Goal: Information Seeking & Learning: Learn about a topic

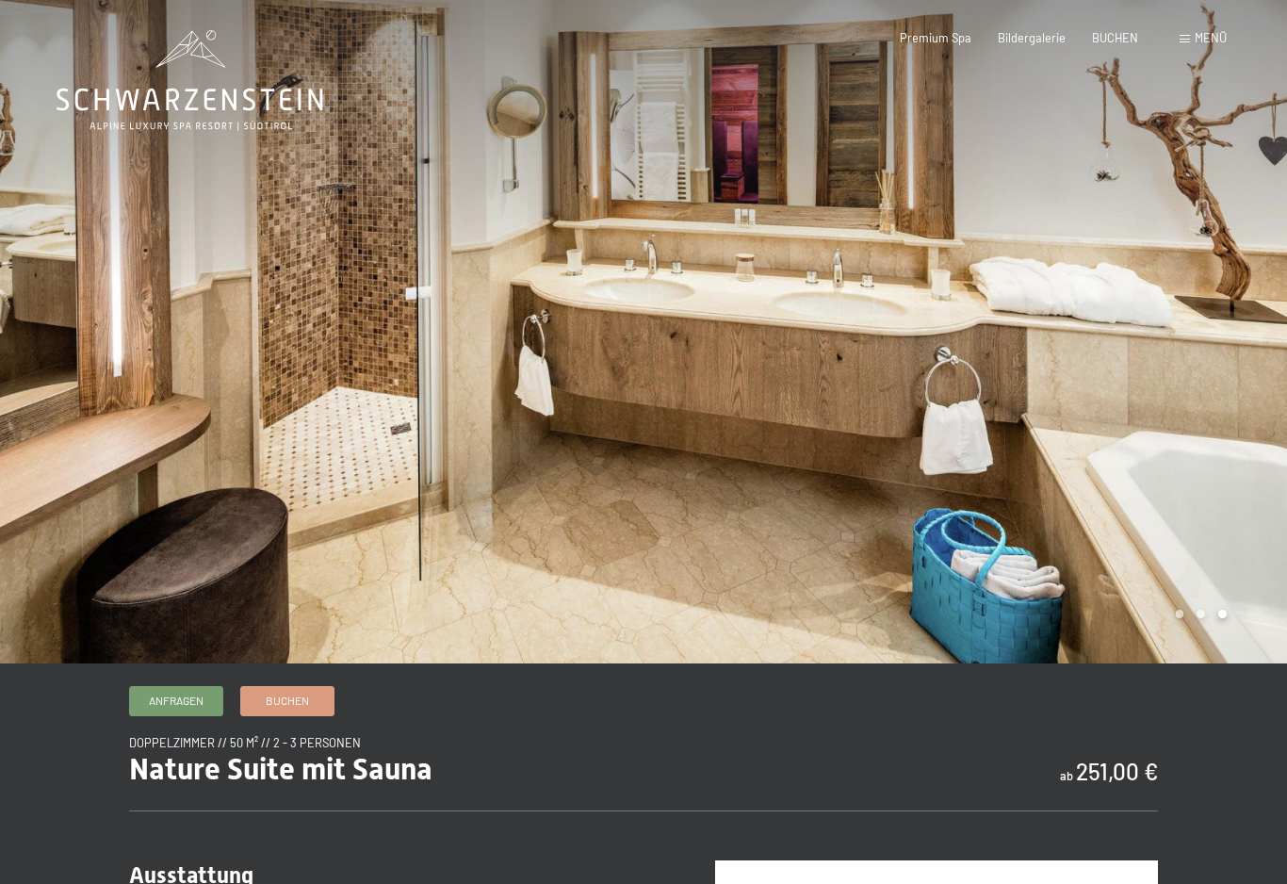
click at [952, 42] on span "Premium Spa" at bounding box center [936, 37] width 72 height 15
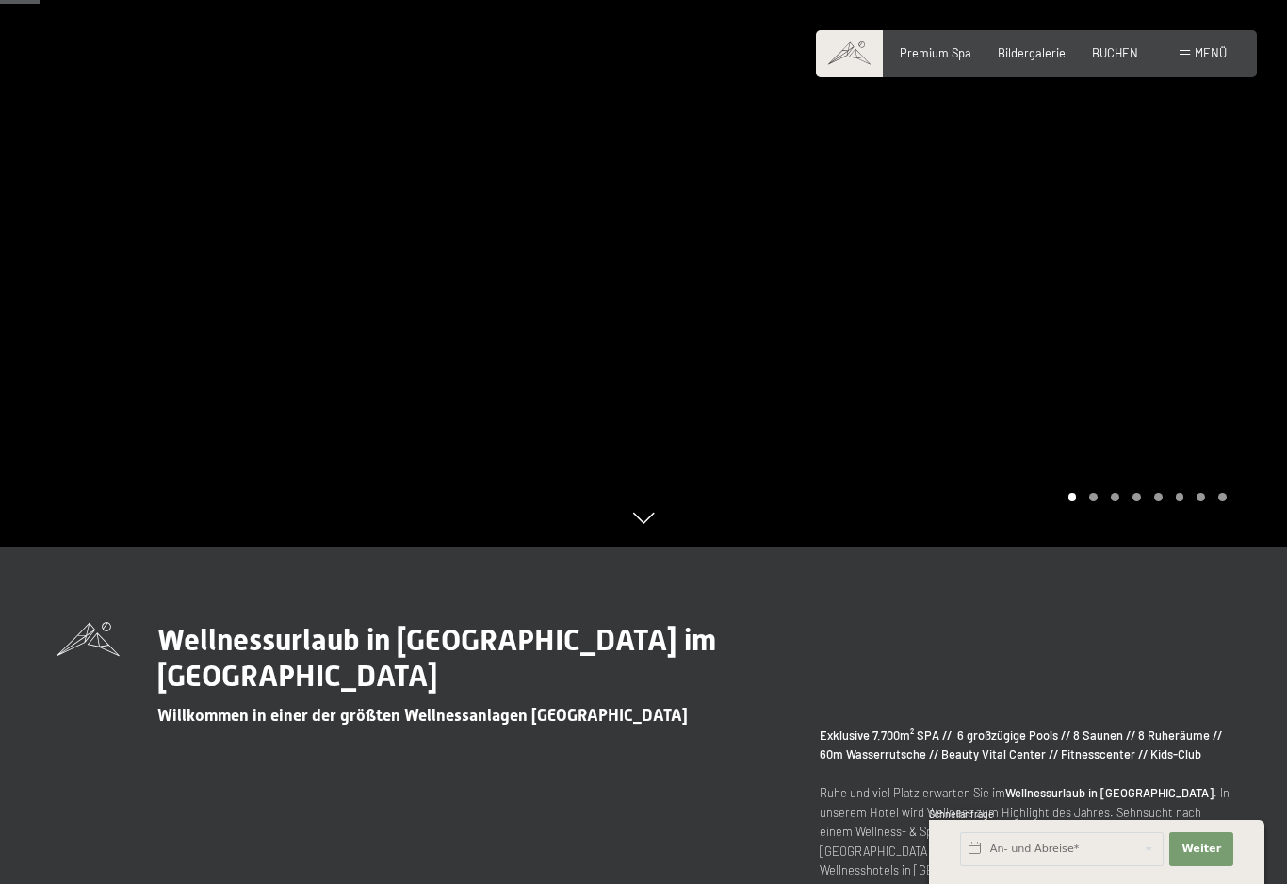
scroll to position [392, 0]
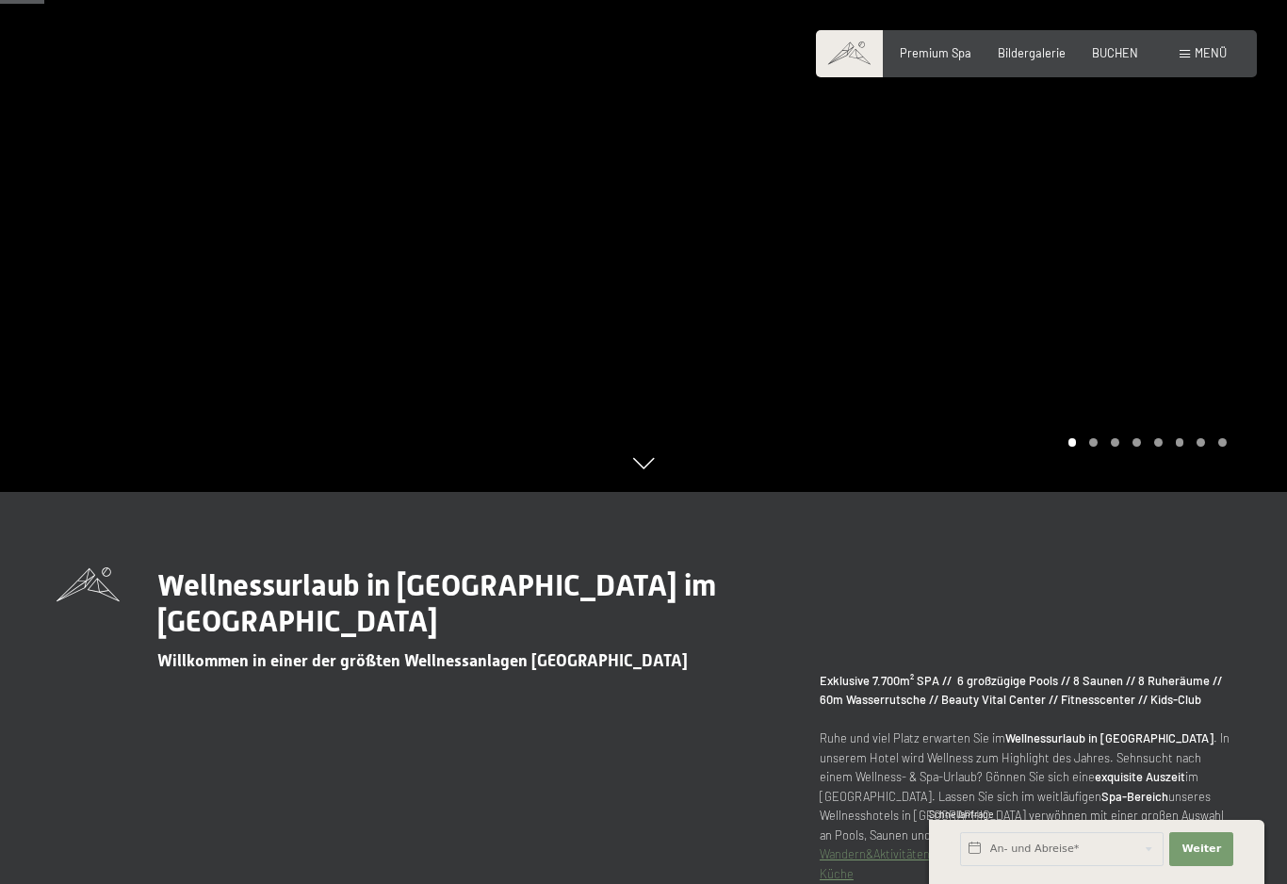
click at [1102, 477] on div at bounding box center [964, 50] width 643 height 884
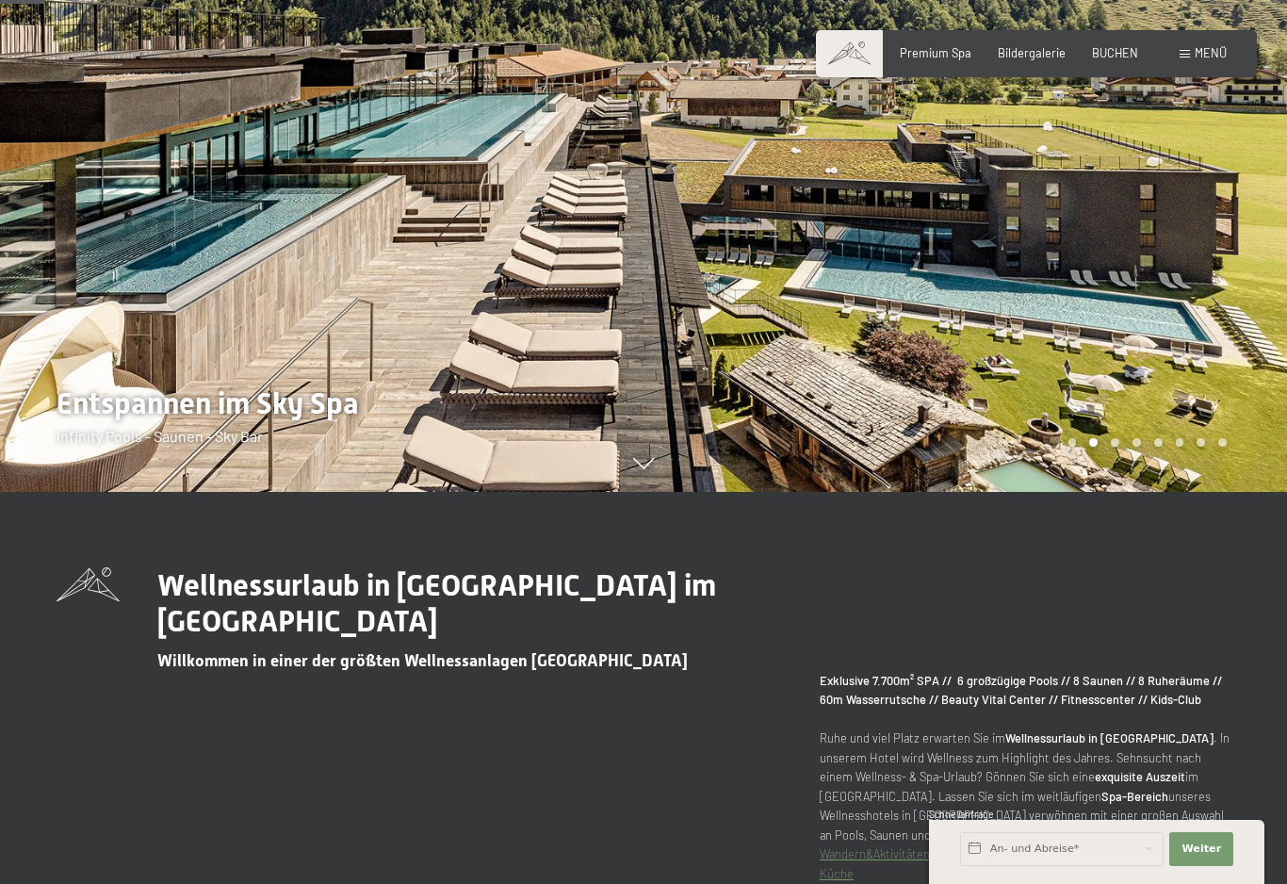
click at [1145, 474] on div at bounding box center [964, 50] width 643 height 884
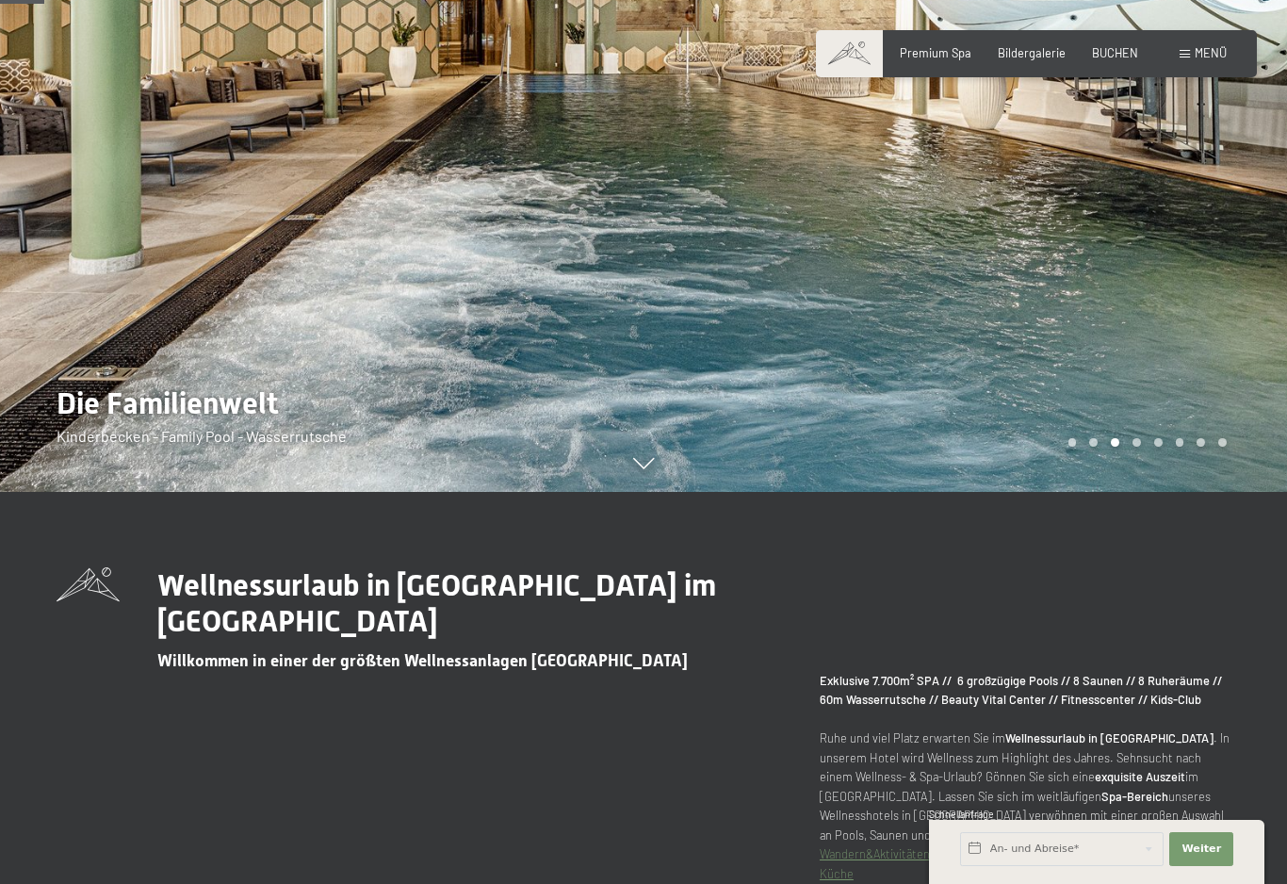
click at [1161, 479] on div at bounding box center [964, 50] width 643 height 884
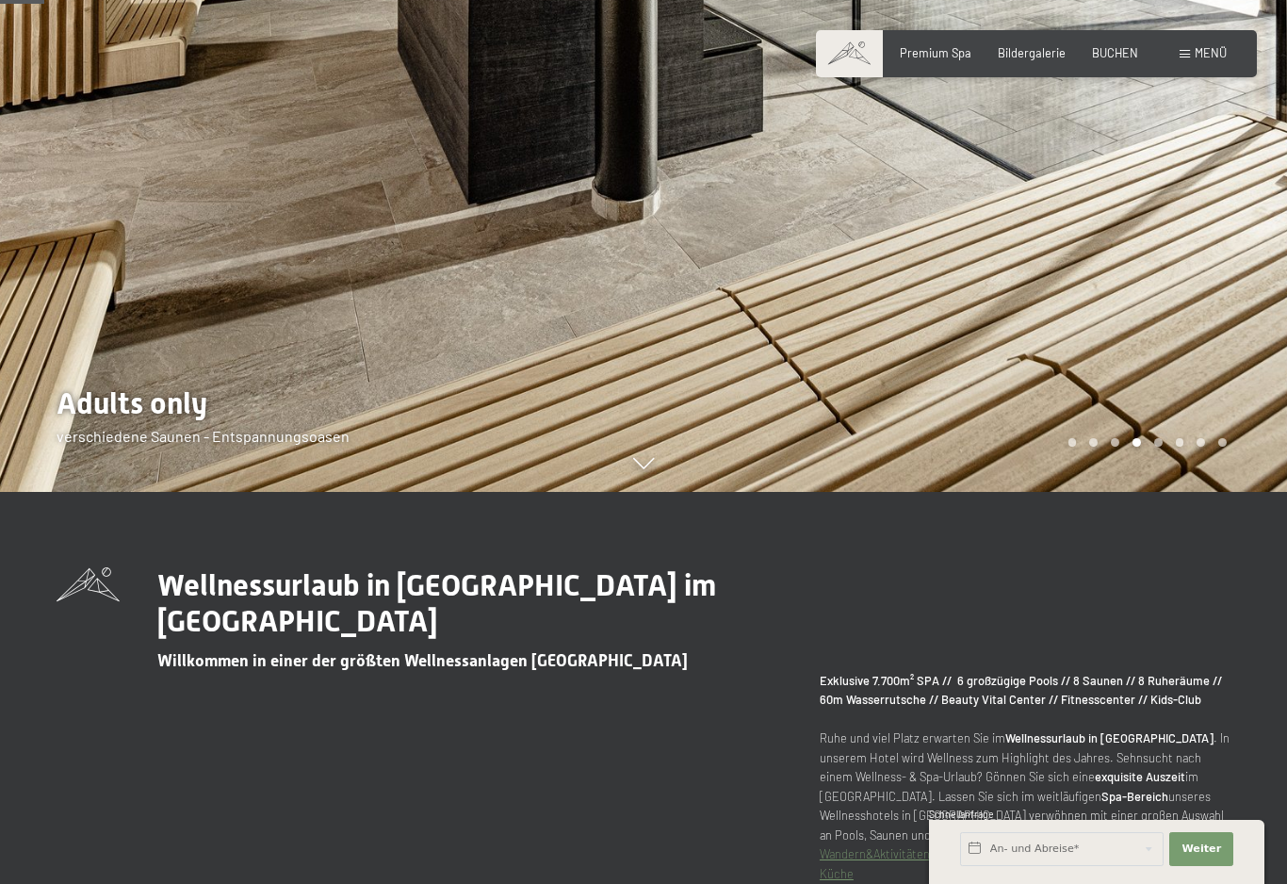
click at [1173, 446] on div "Carousel Pagination" at bounding box center [1144, 442] width 165 height 8
click at [1177, 475] on div at bounding box center [964, 50] width 643 height 884
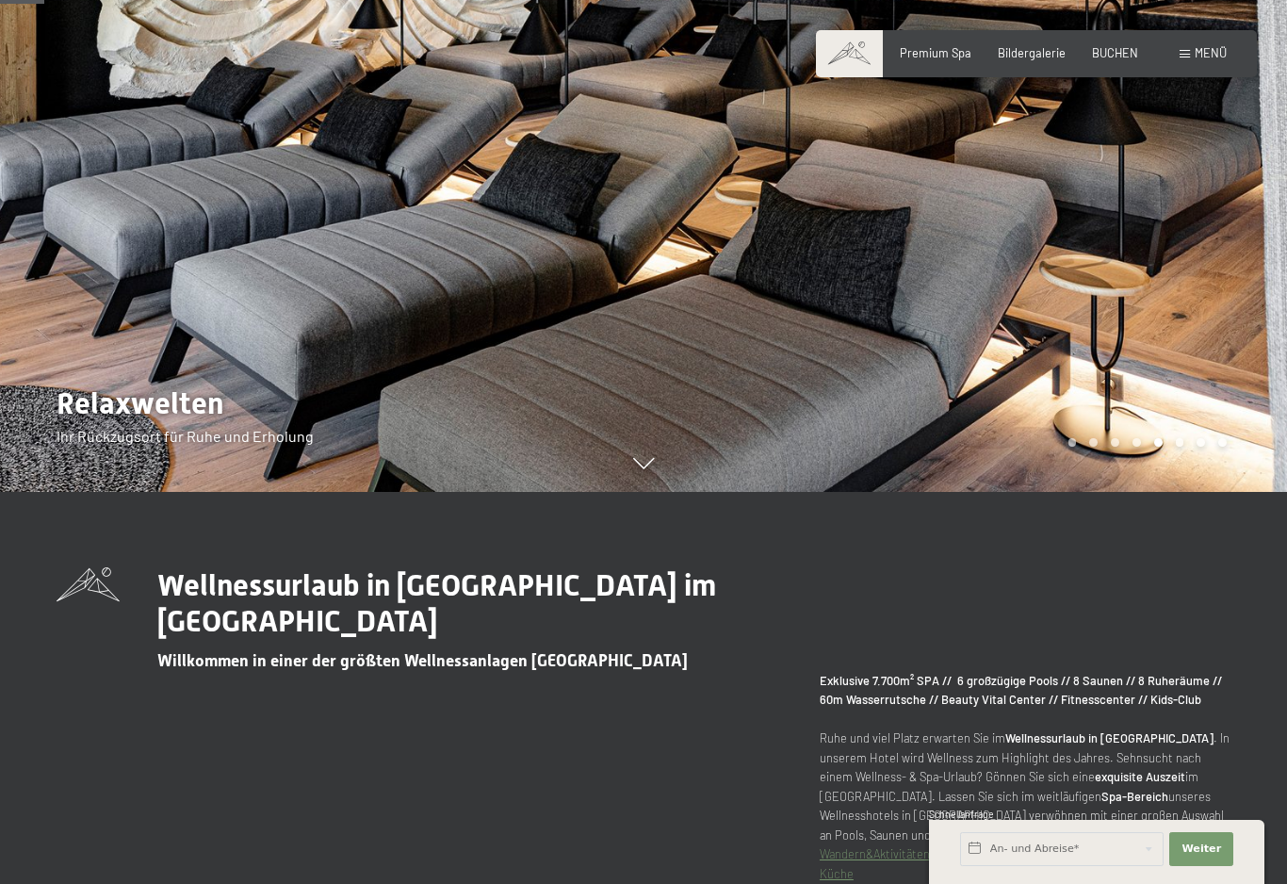
click at [1135, 441] on div at bounding box center [964, 50] width 643 height 884
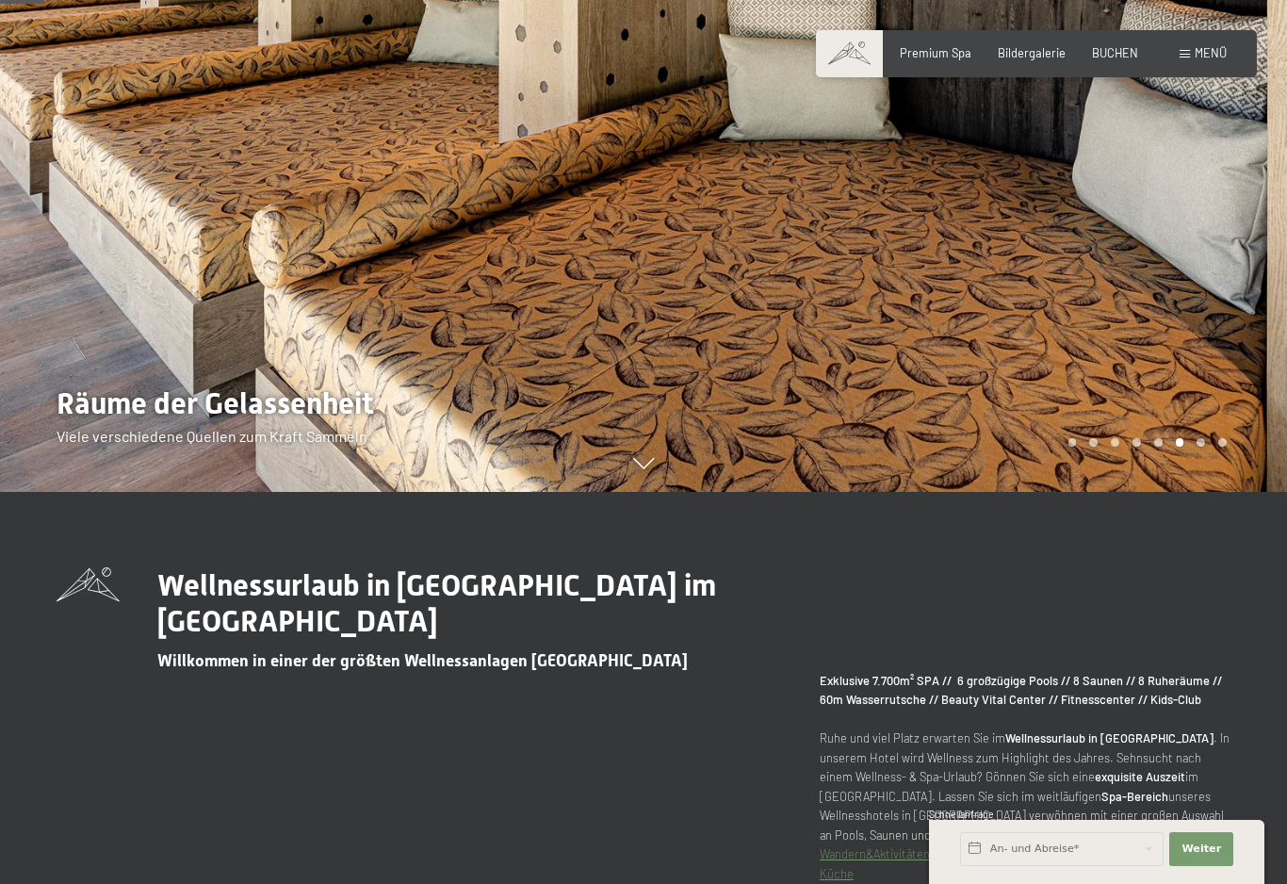
click at [1163, 479] on div at bounding box center [964, 50] width 643 height 884
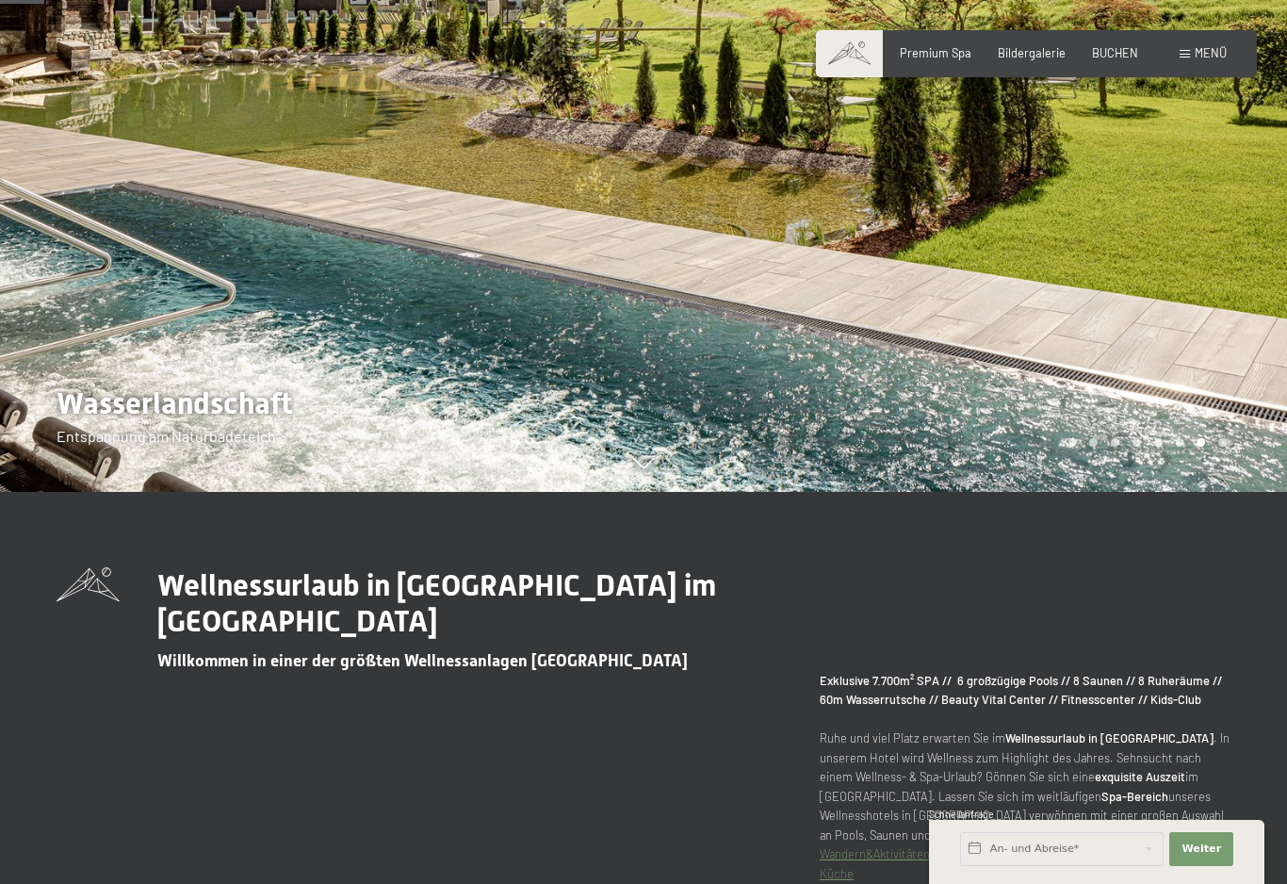
click at [1169, 483] on div at bounding box center [964, 50] width 643 height 884
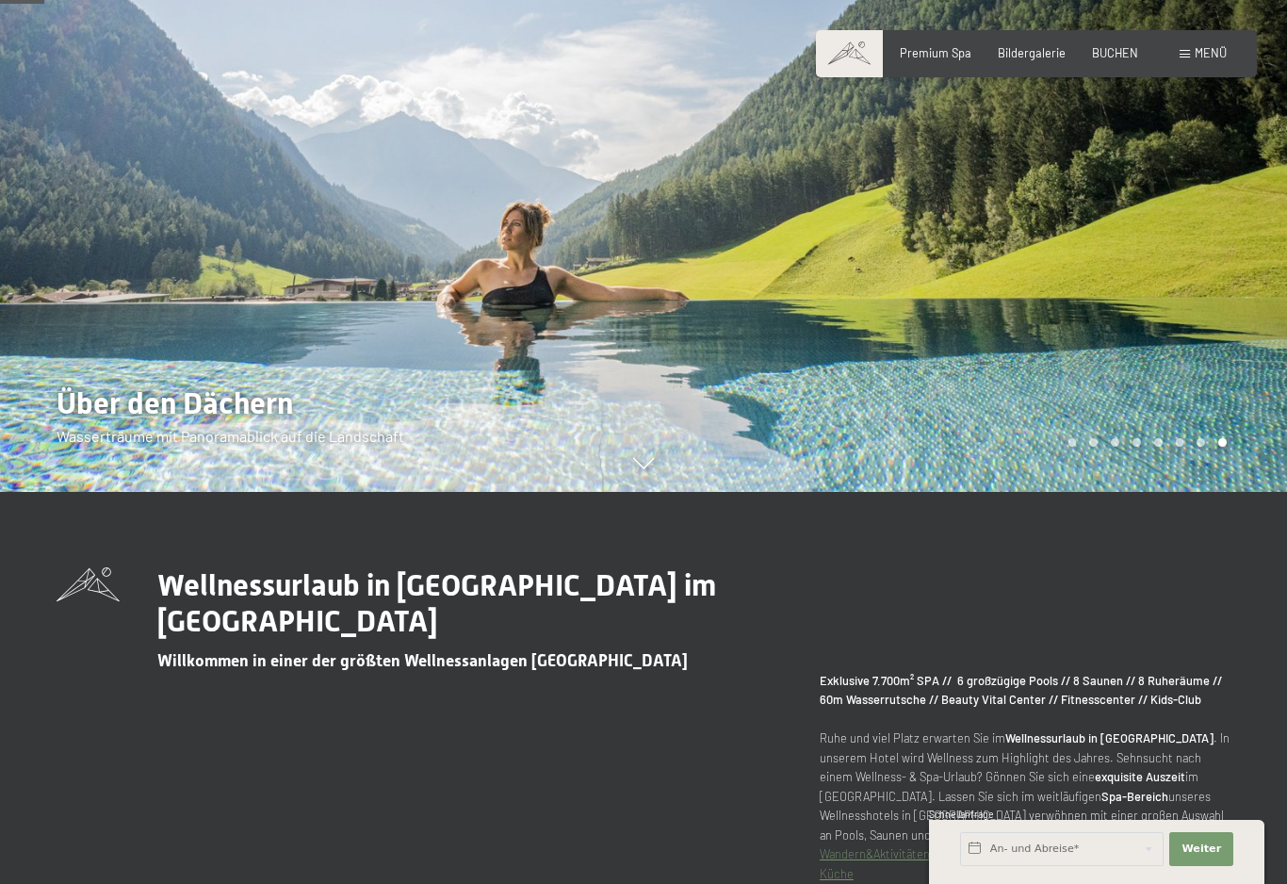
click at [1176, 484] on div at bounding box center [964, 50] width 643 height 884
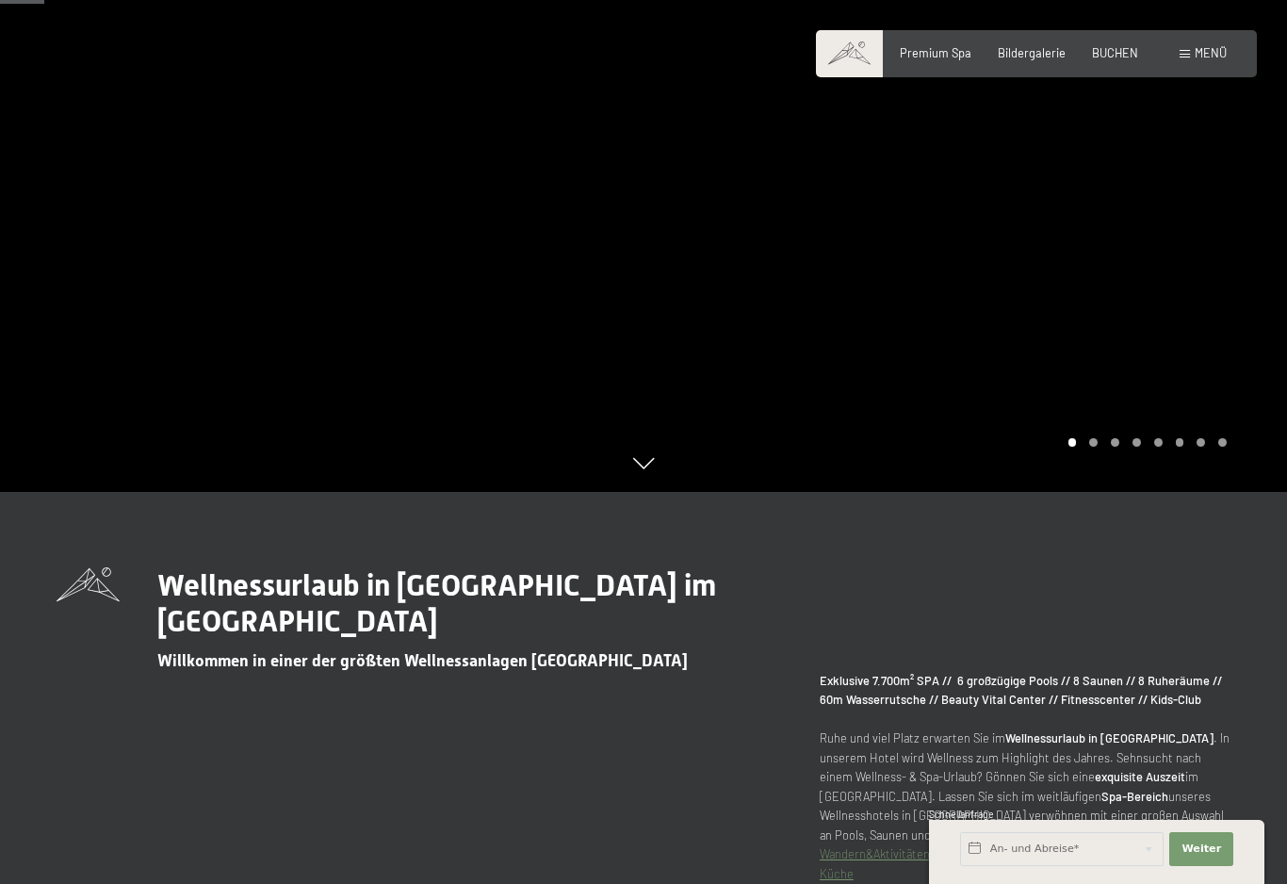
click at [1173, 480] on div at bounding box center [964, 50] width 643 height 884
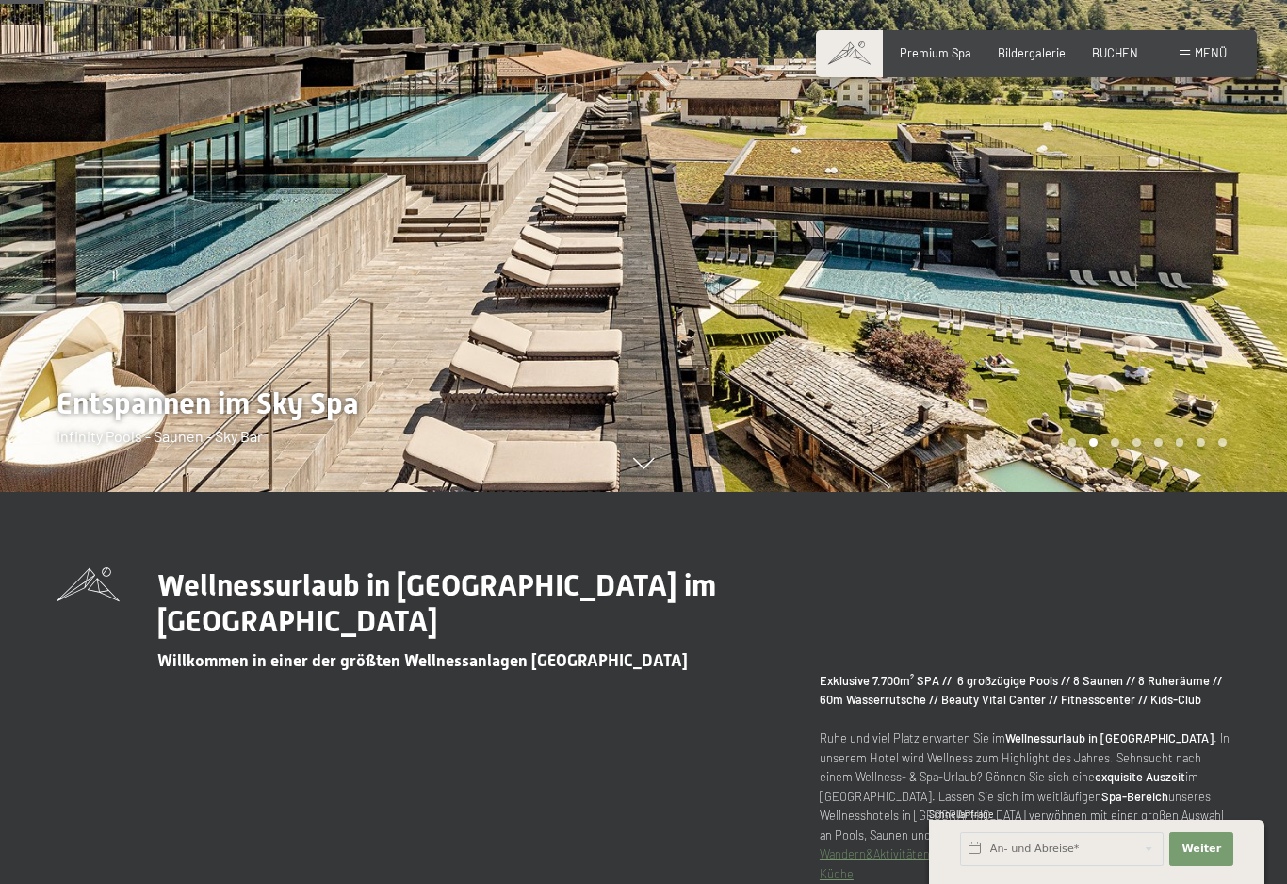
click at [1211, 56] on span "Menü" at bounding box center [1210, 52] width 32 height 15
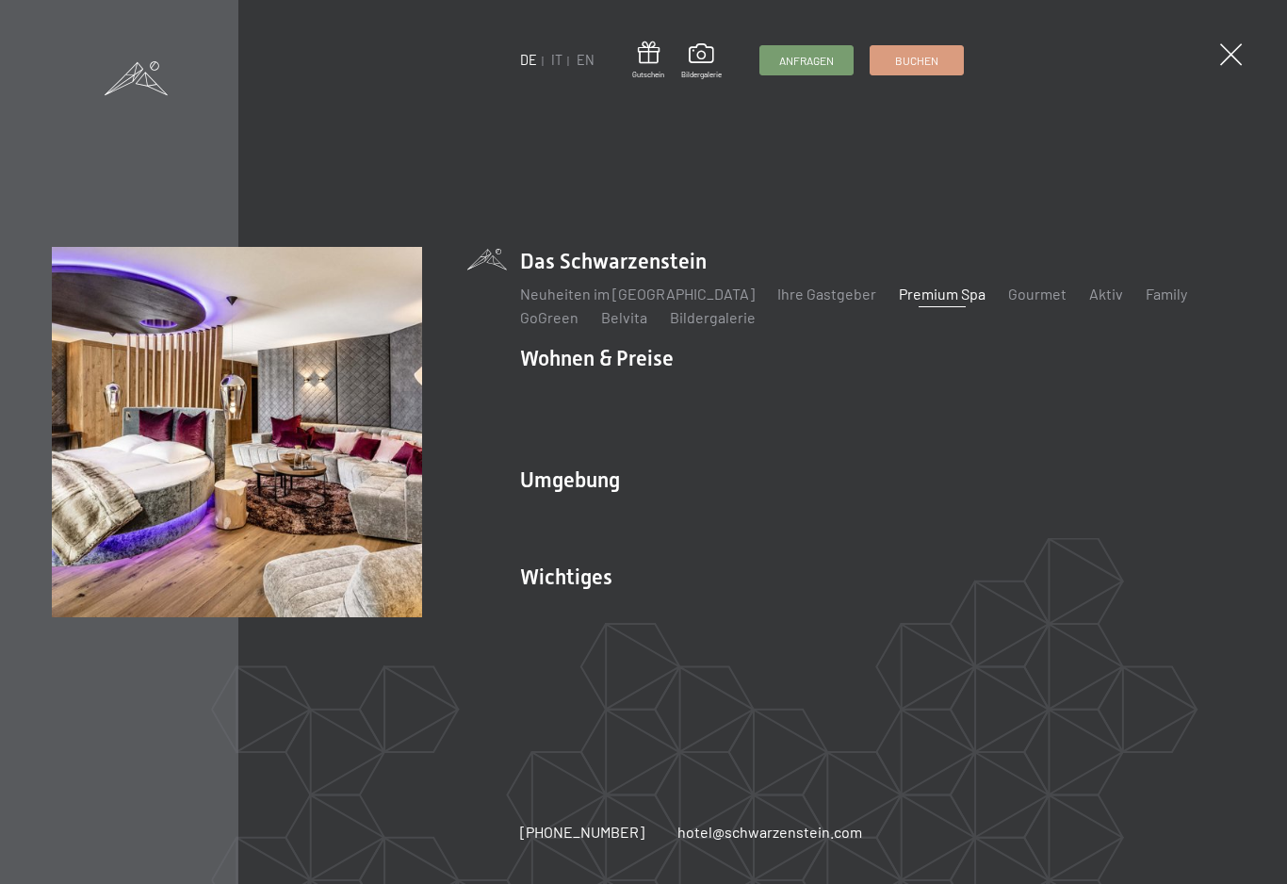
scroll to position [402, 0]
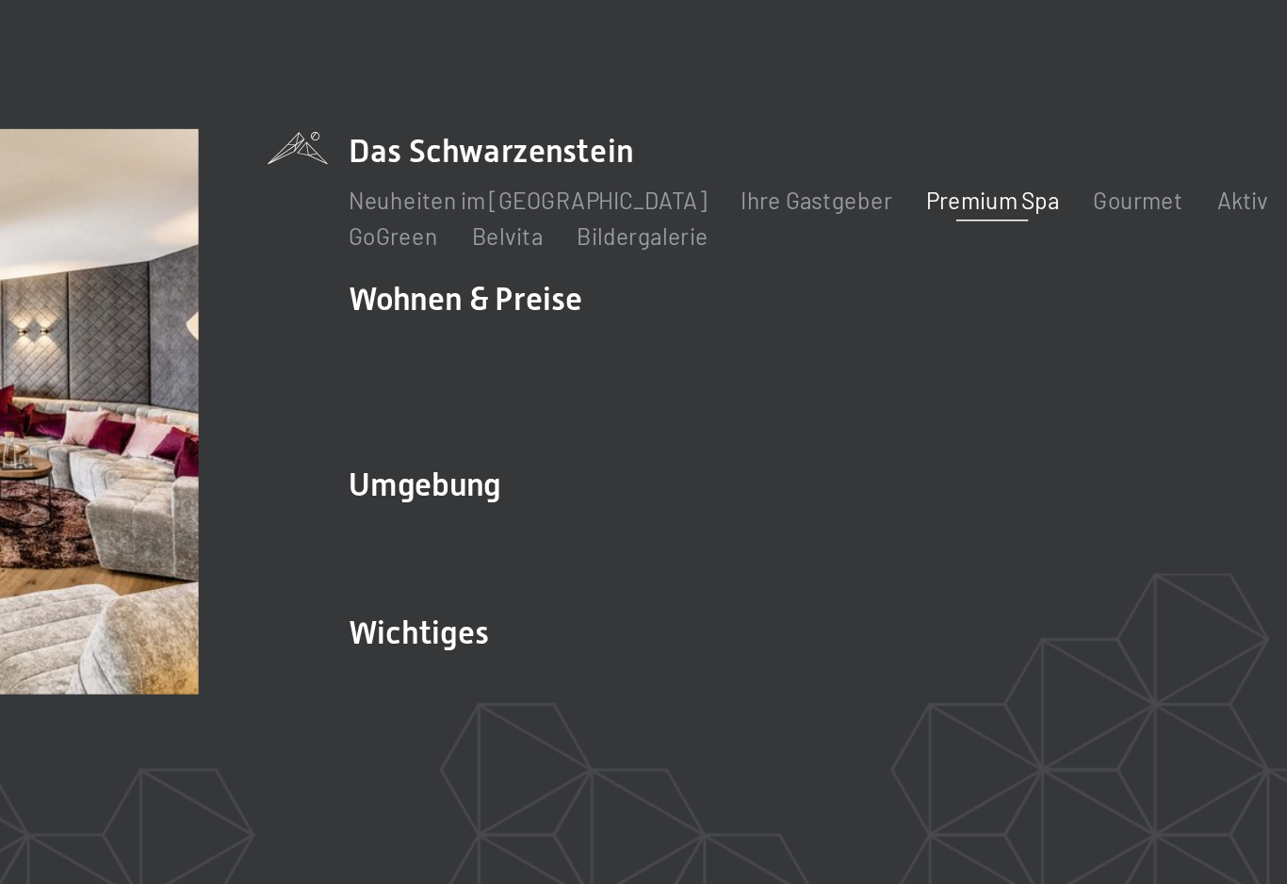
click at [665, 381] on link "Zimmer & Preise" at bounding box center [719, 390] width 109 height 18
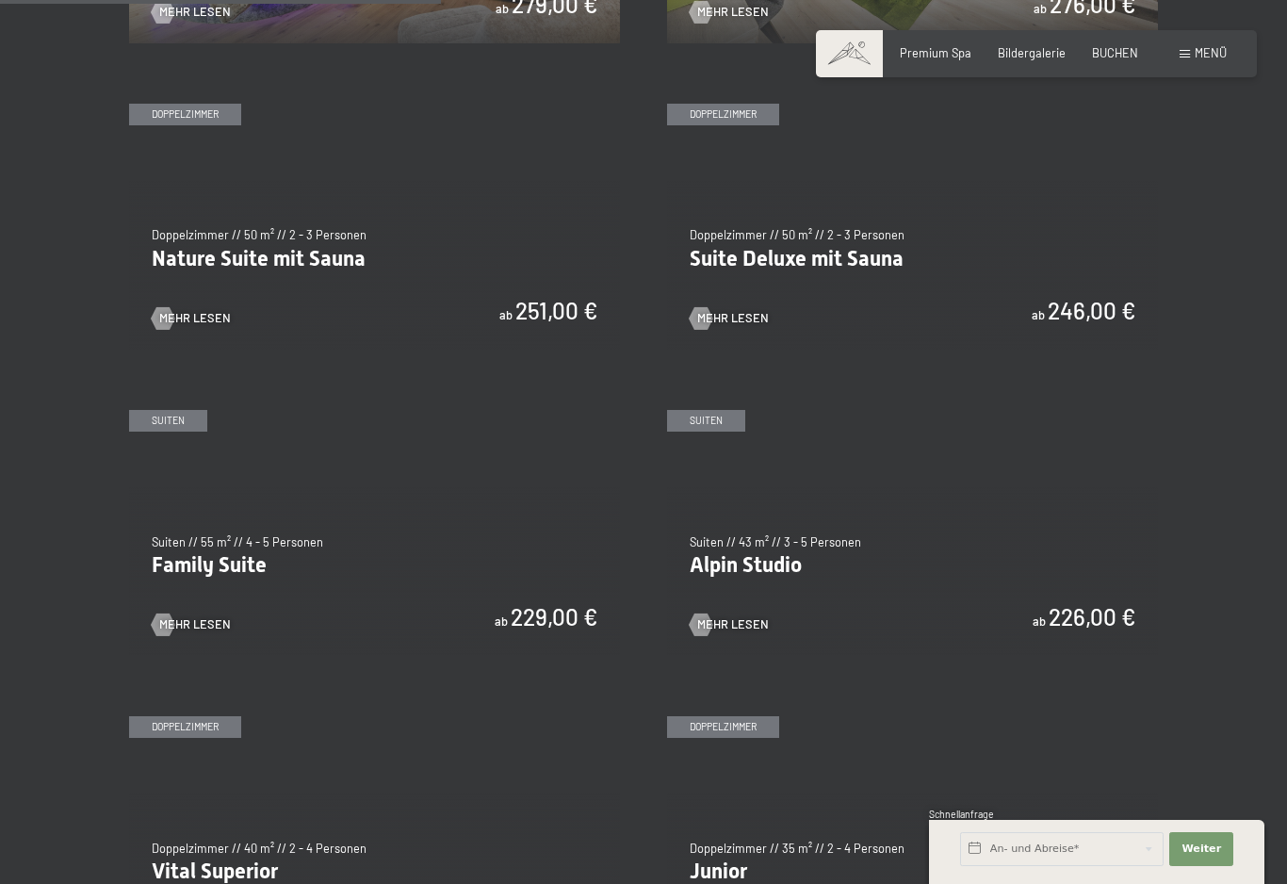
scroll to position [1536, 0]
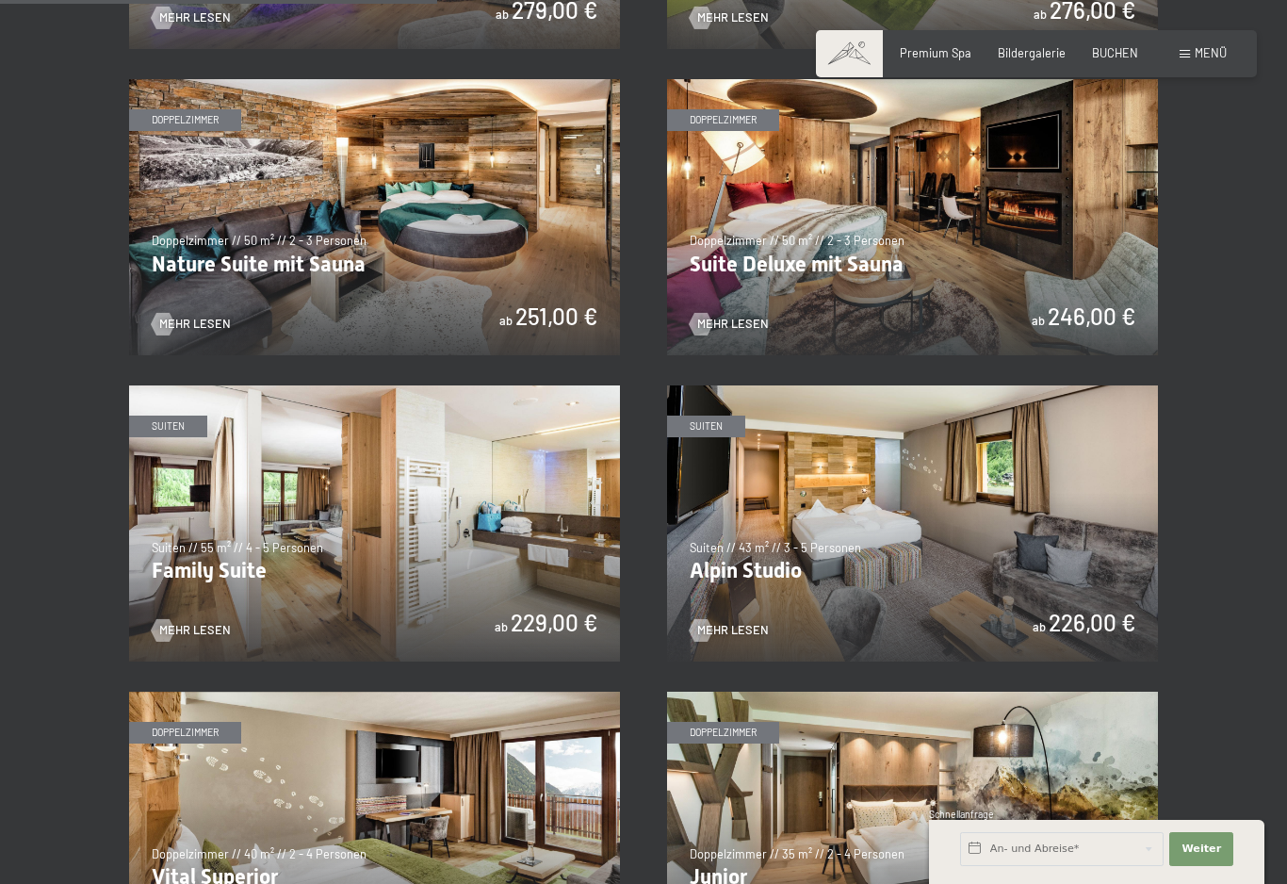
click at [261, 185] on img at bounding box center [374, 217] width 491 height 276
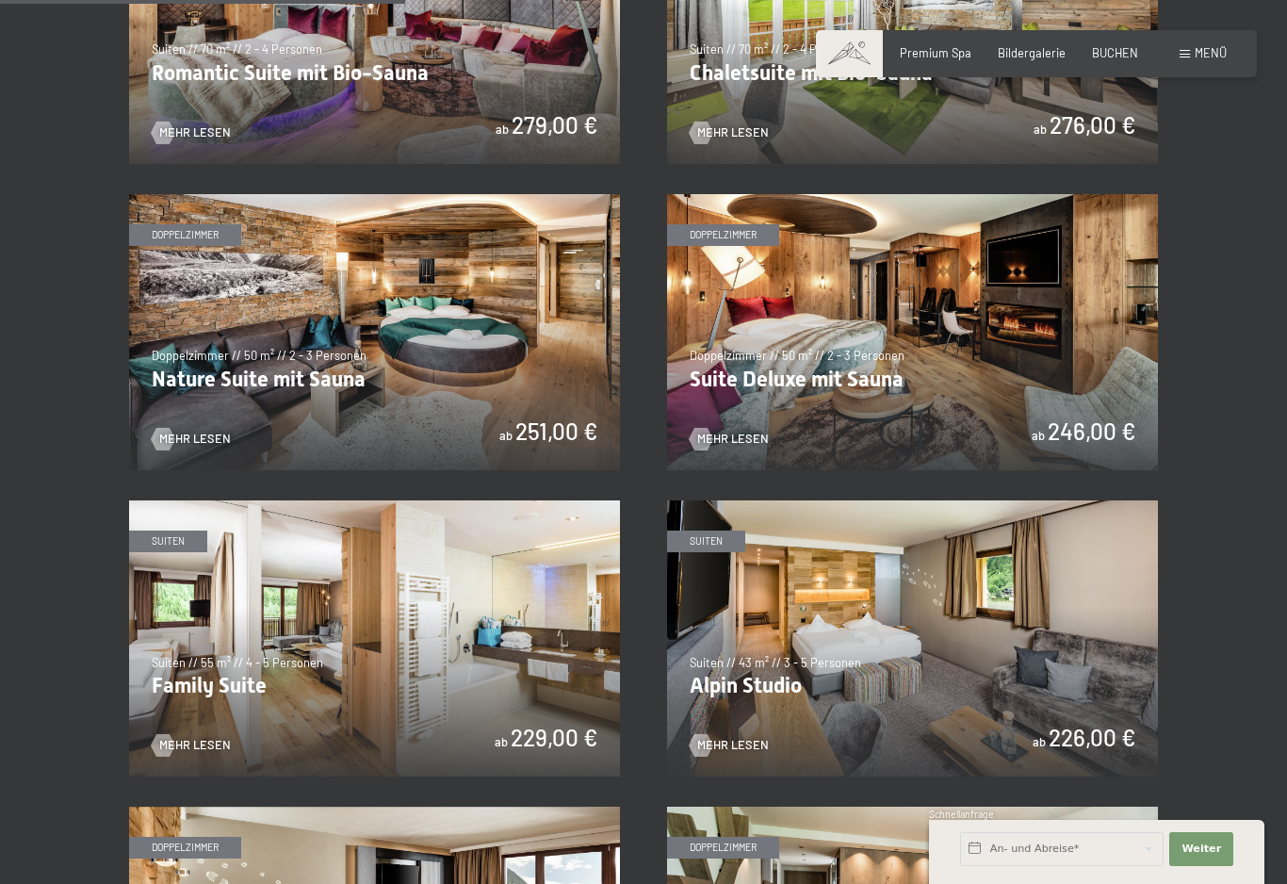
scroll to position [1434, 0]
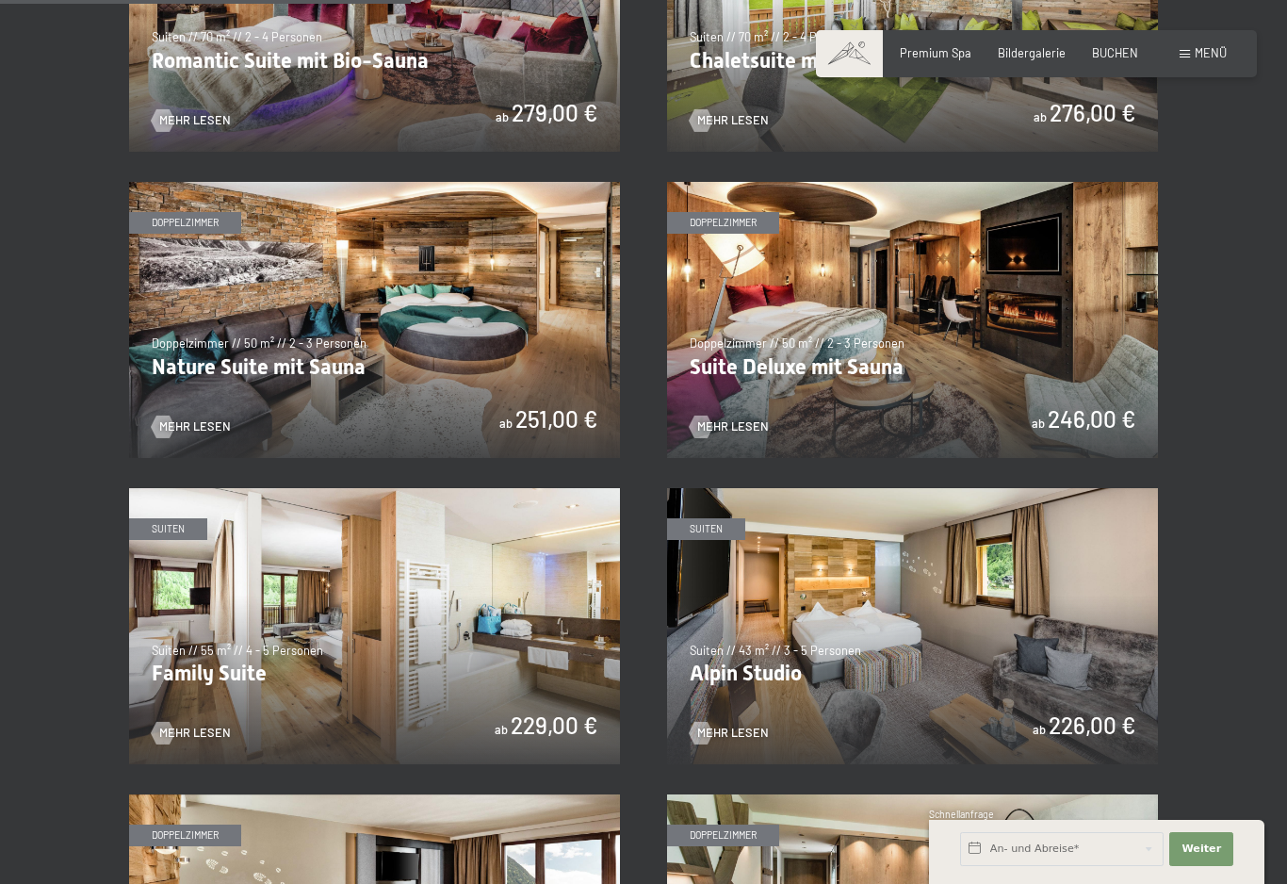
click at [970, 325] on img at bounding box center [912, 320] width 491 height 276
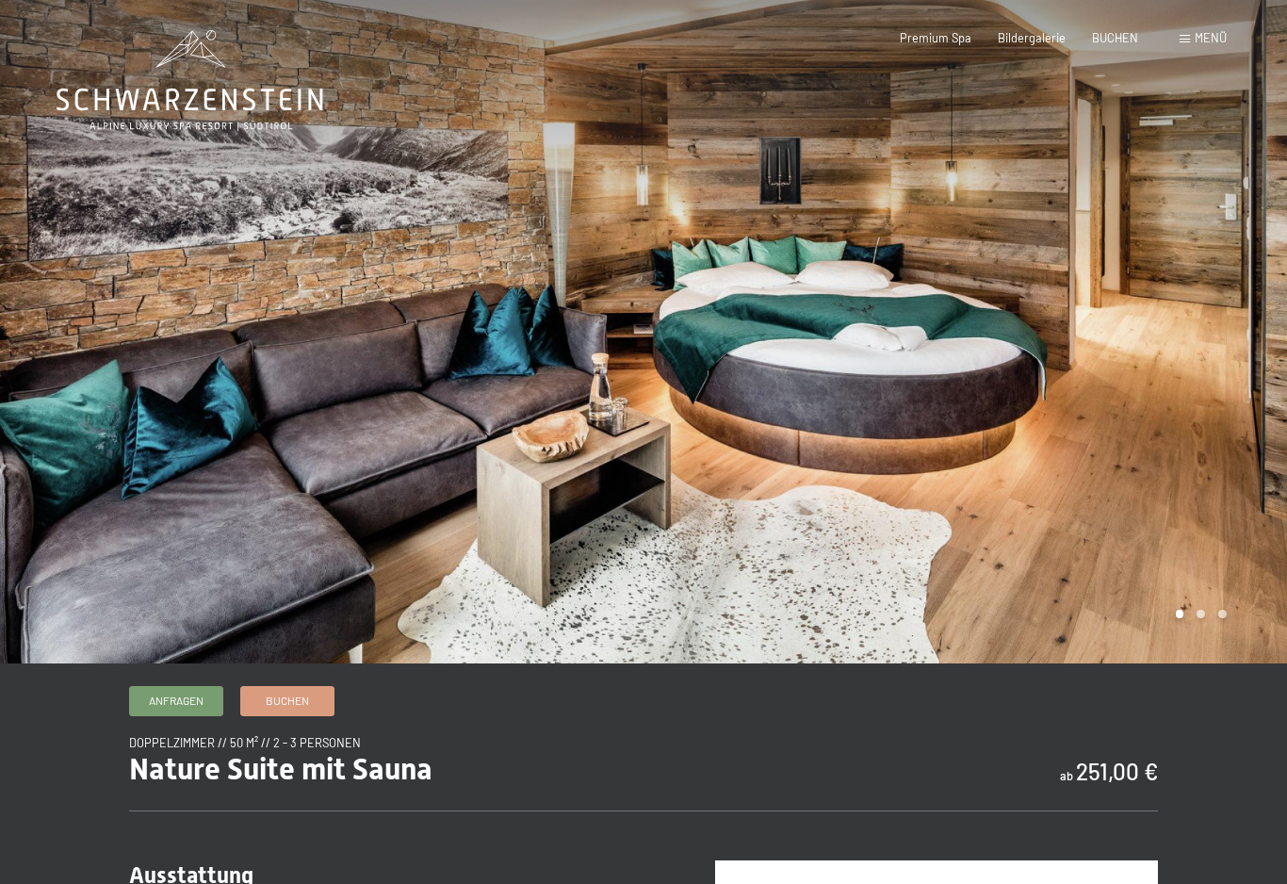
click at [1207, 635] on div at bounding box center [964, 331] width 643 height 663
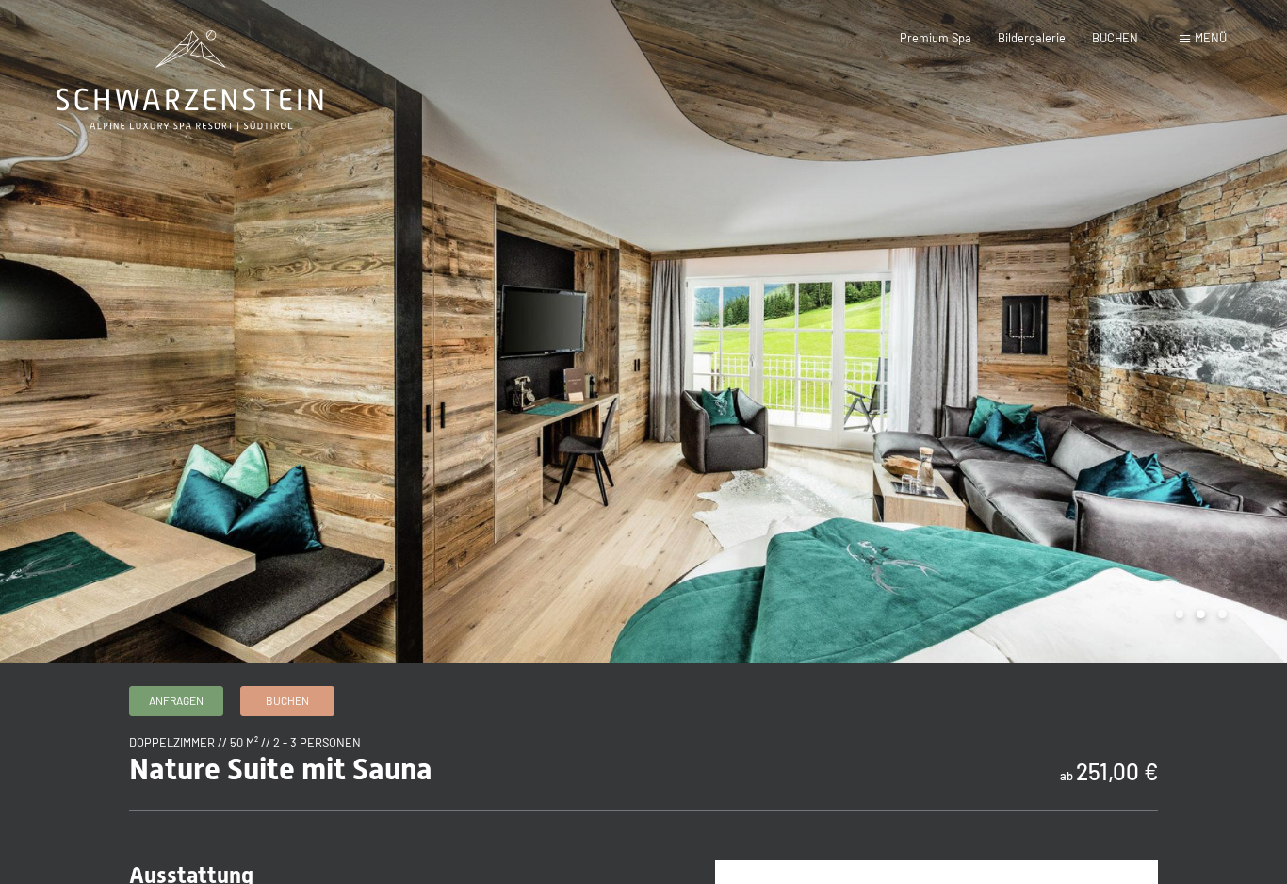
click at [1214, 645] on div at bounding box center [964, 331] width 643 height 663
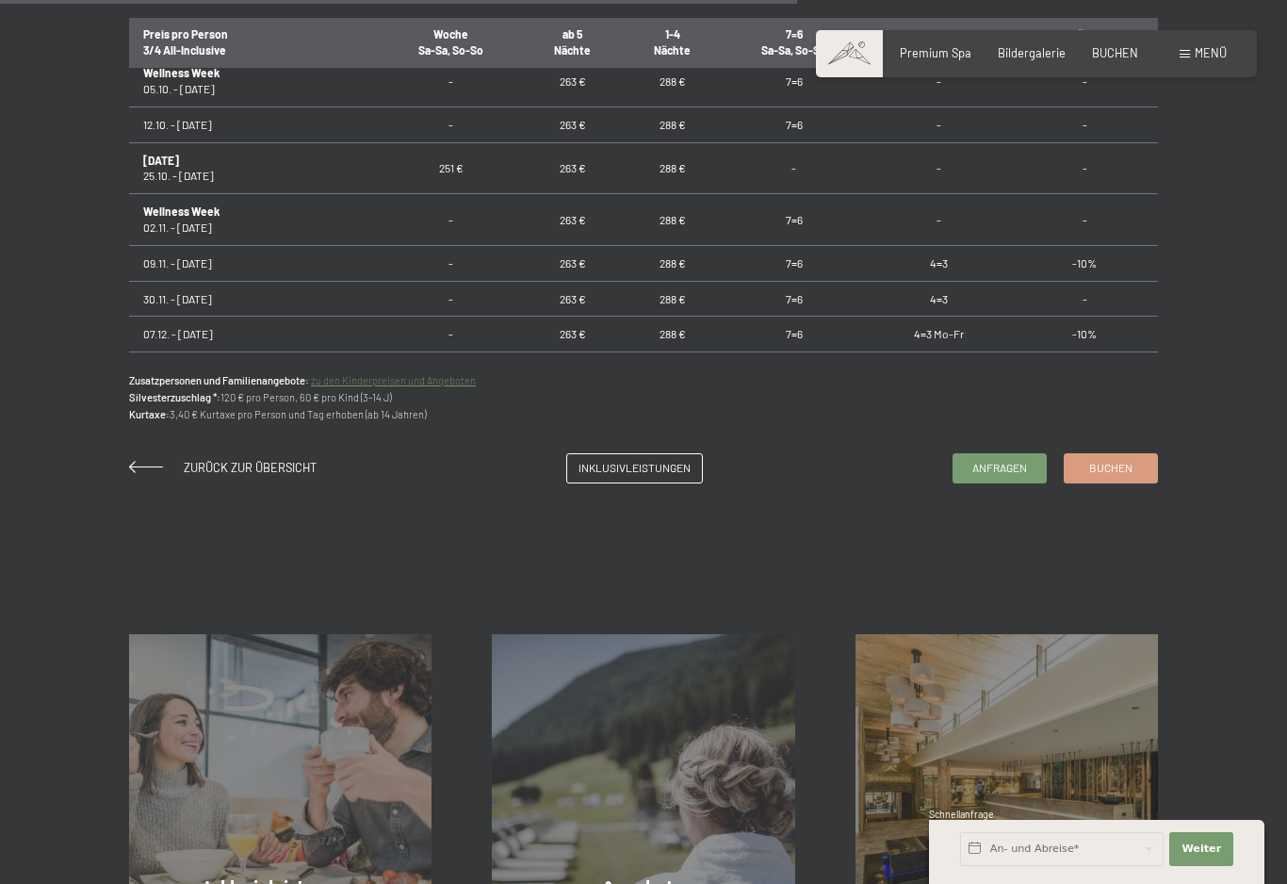
scroll to position [1247, 0]
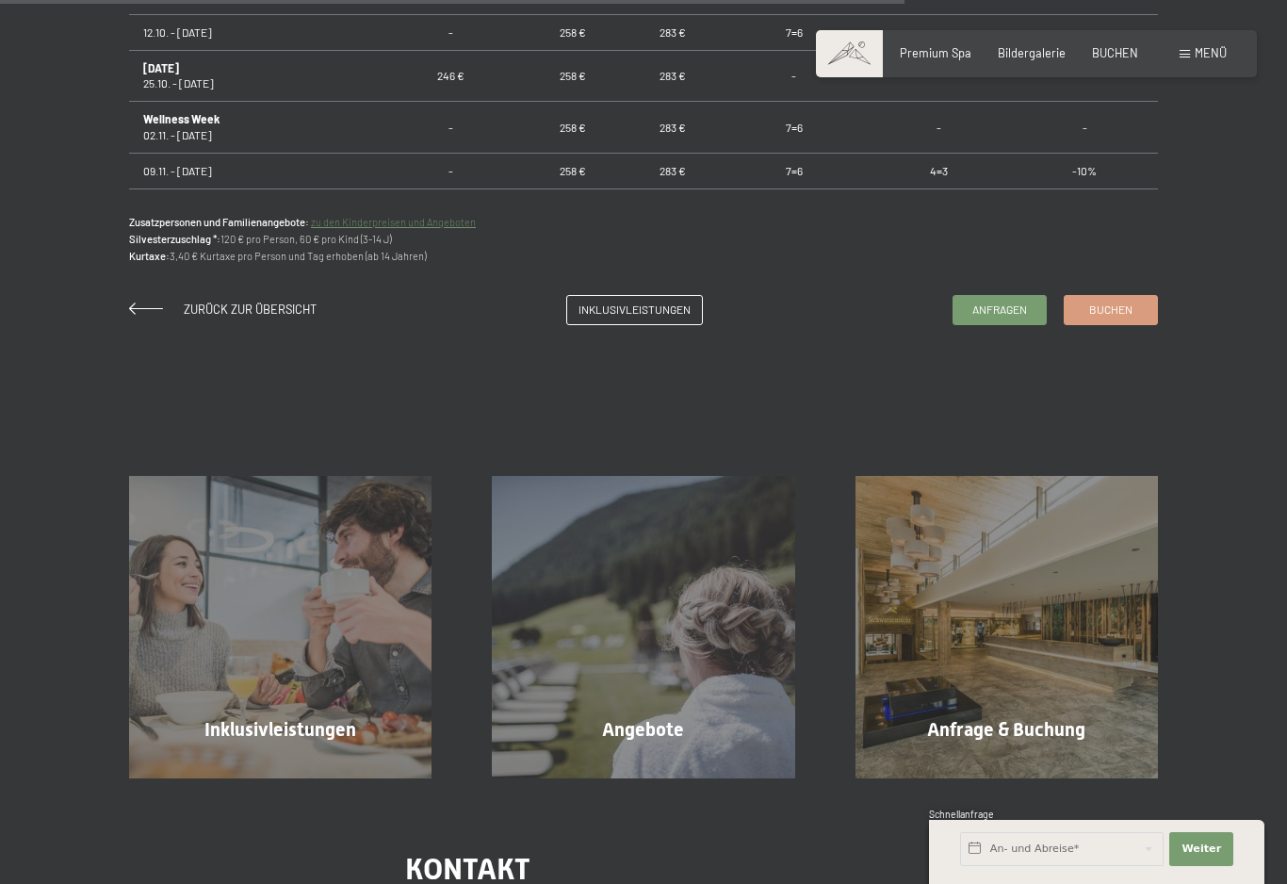
scroll to position [1415, 0]
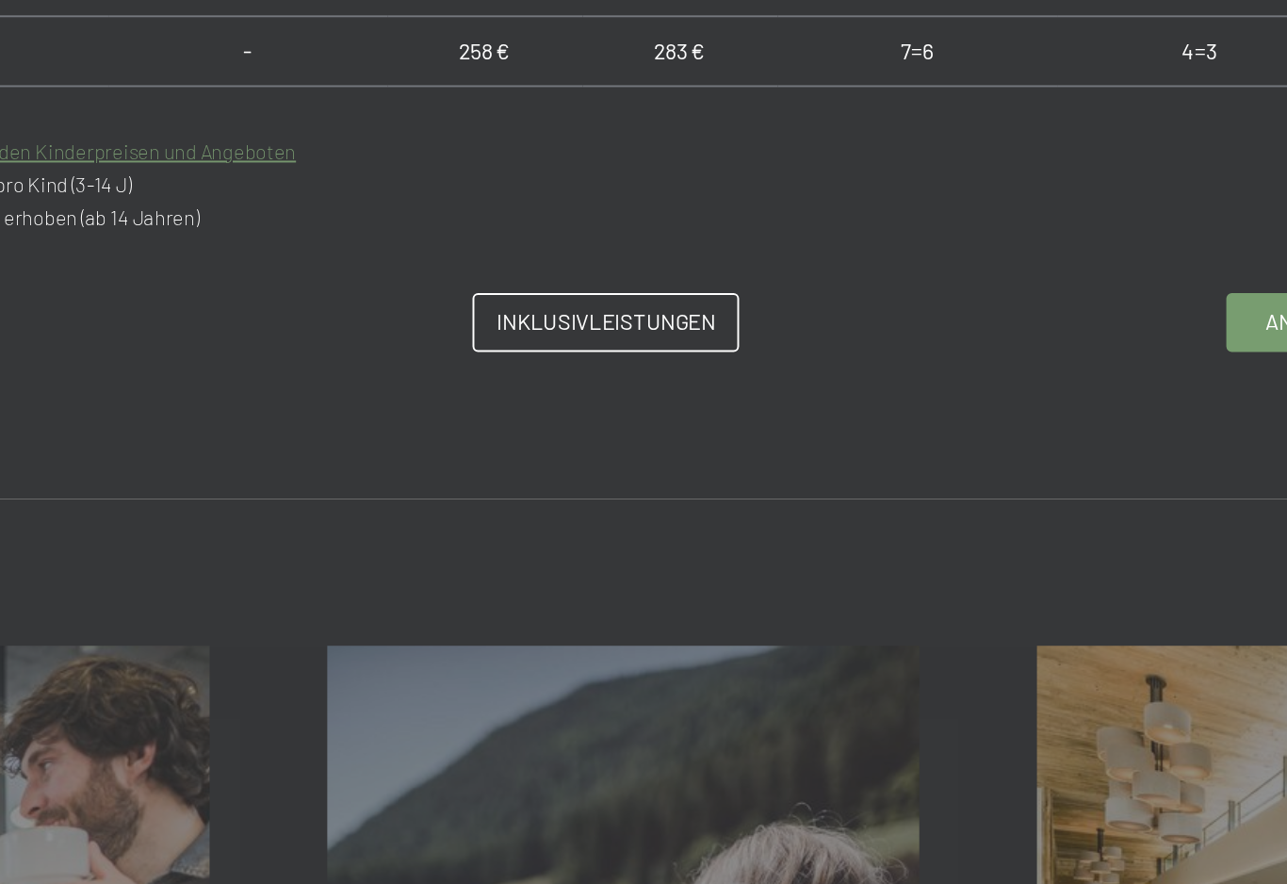
click at [578, 296] on span "Inklusivleistungen" at bounding box center [634, 304] width 112 height 16
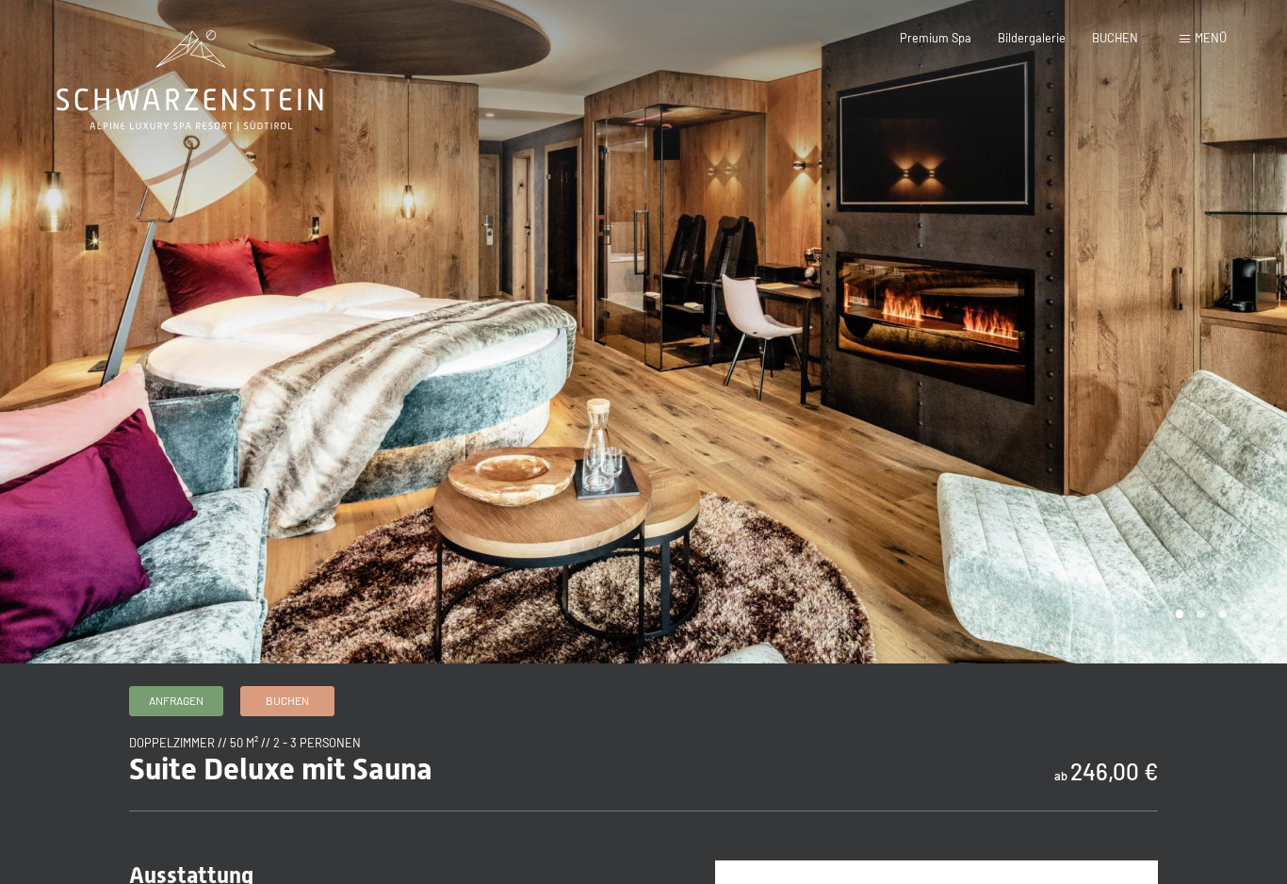
click at [152, 89] on icon at bounding box center [190, 100] width 267 height 23
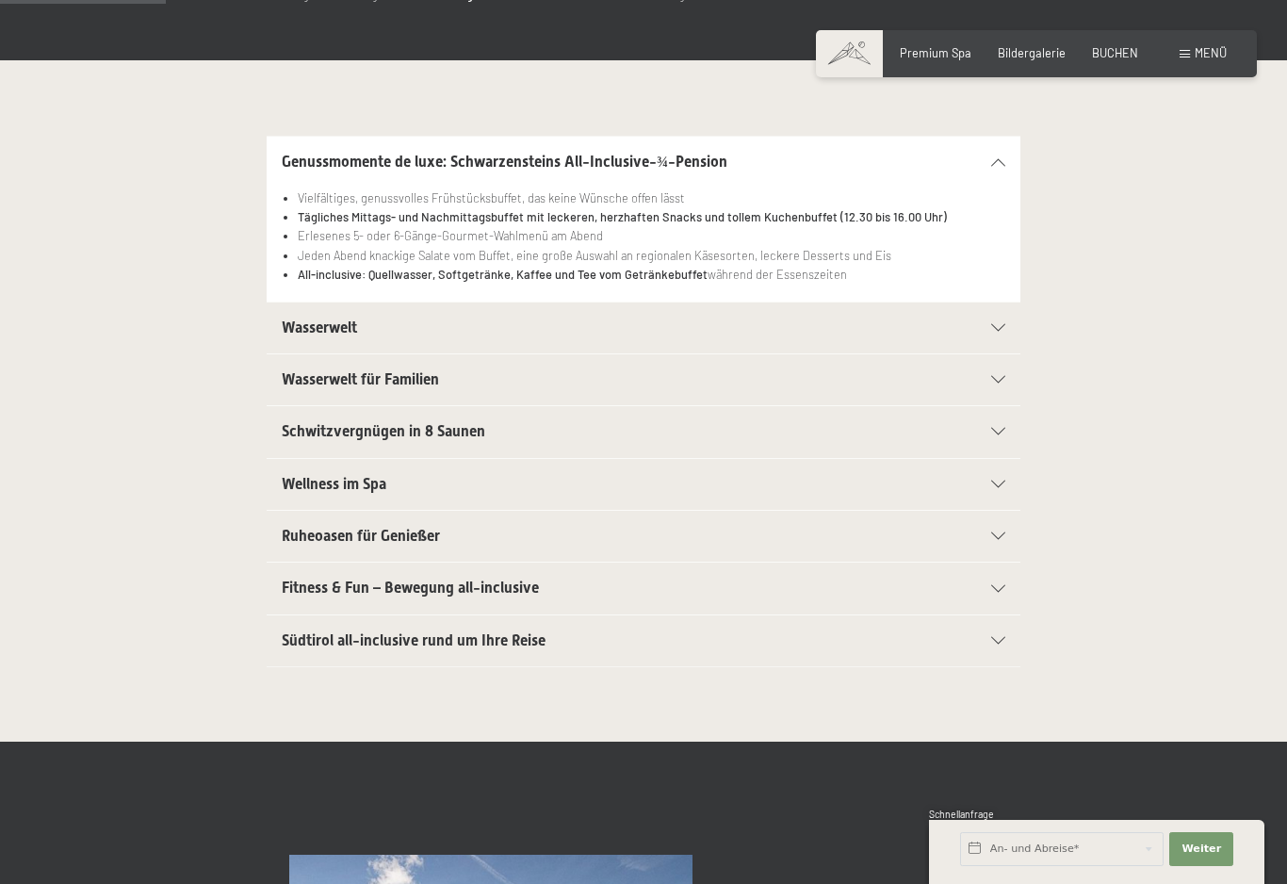
scroll to position [342, 0]
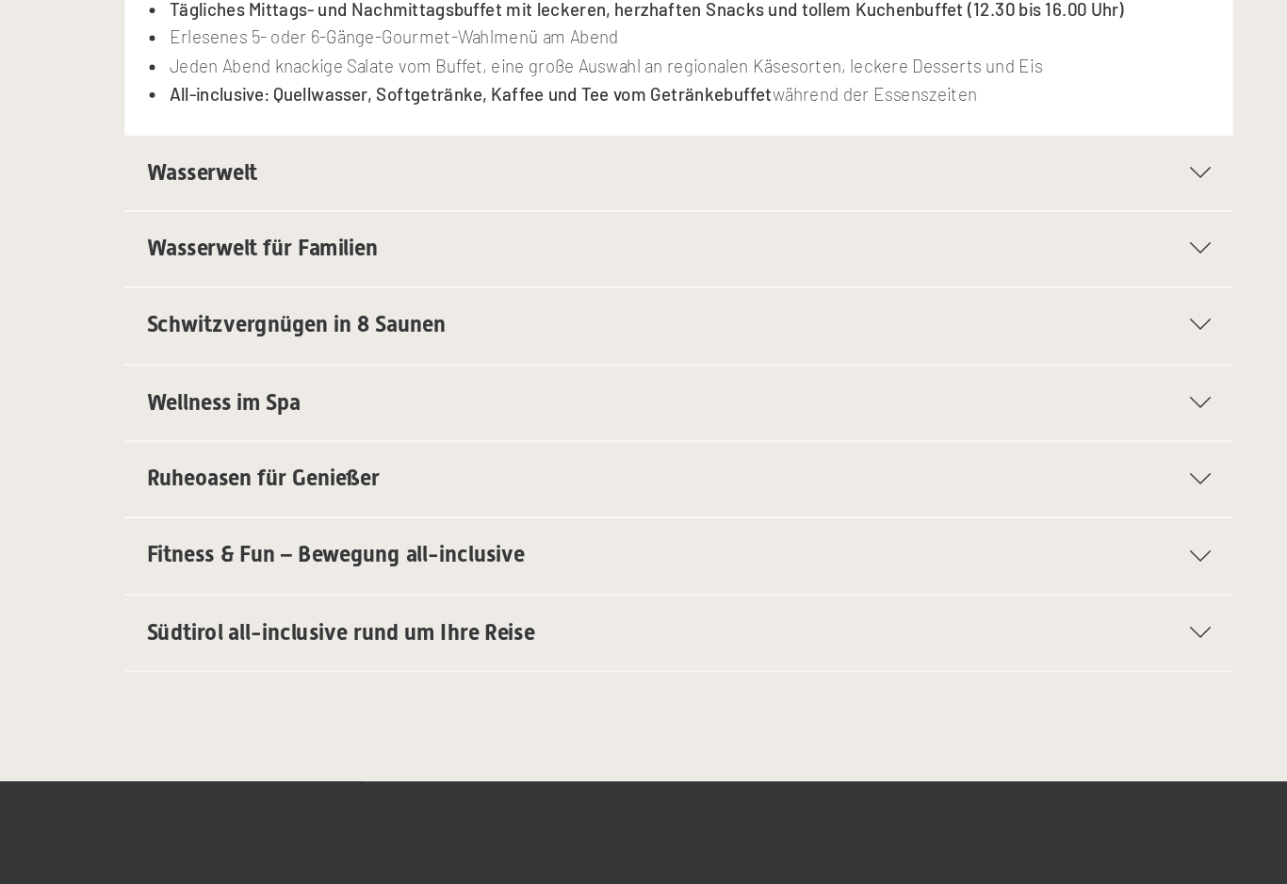
click at [820, 399] on div "Schwitzvergnügen in 8 Saunen" at bounding box center [643, 424] width 723 height 51
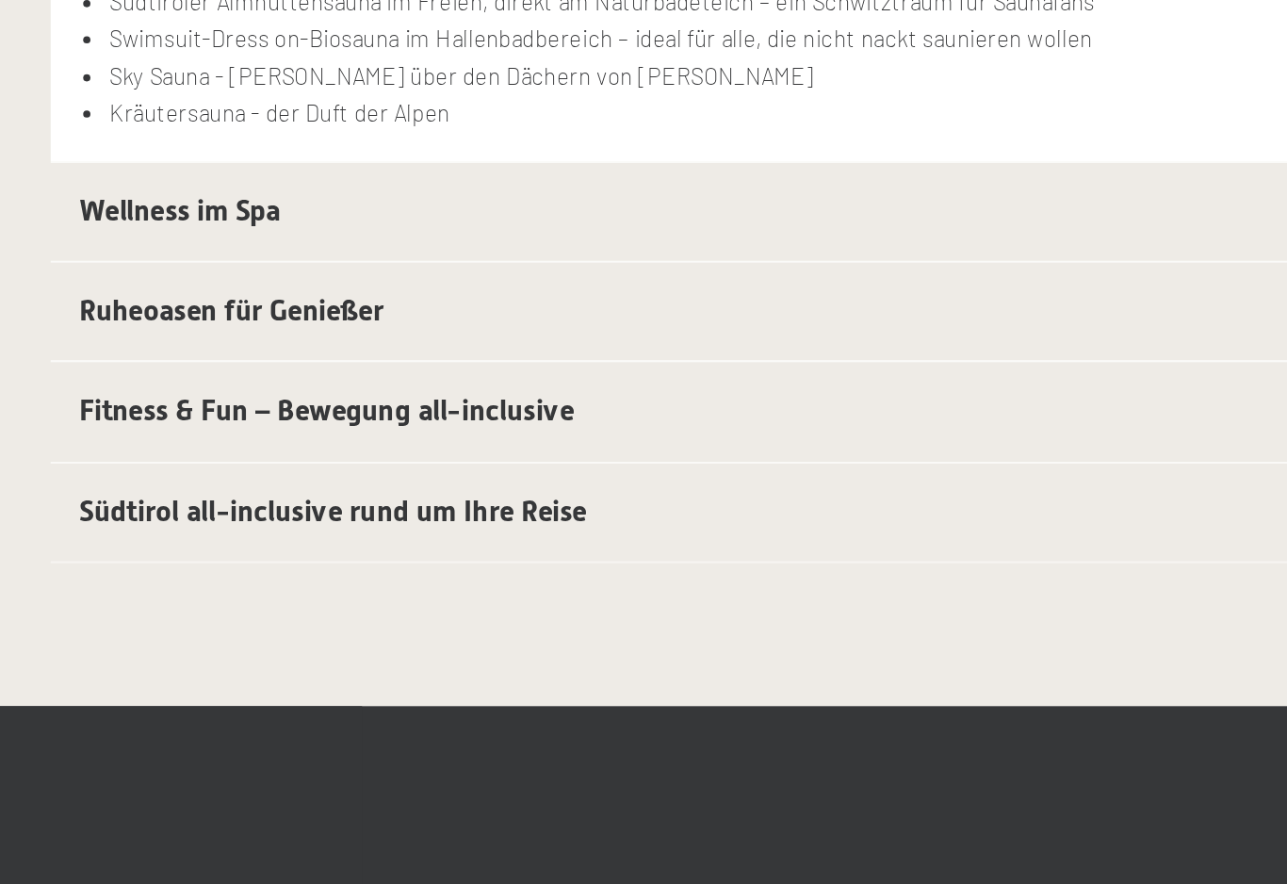
scroll to position [356, 0]
click at [282, 511] on span "Wellness im Spa" at bounding box center [334, 520] width 105 height 18
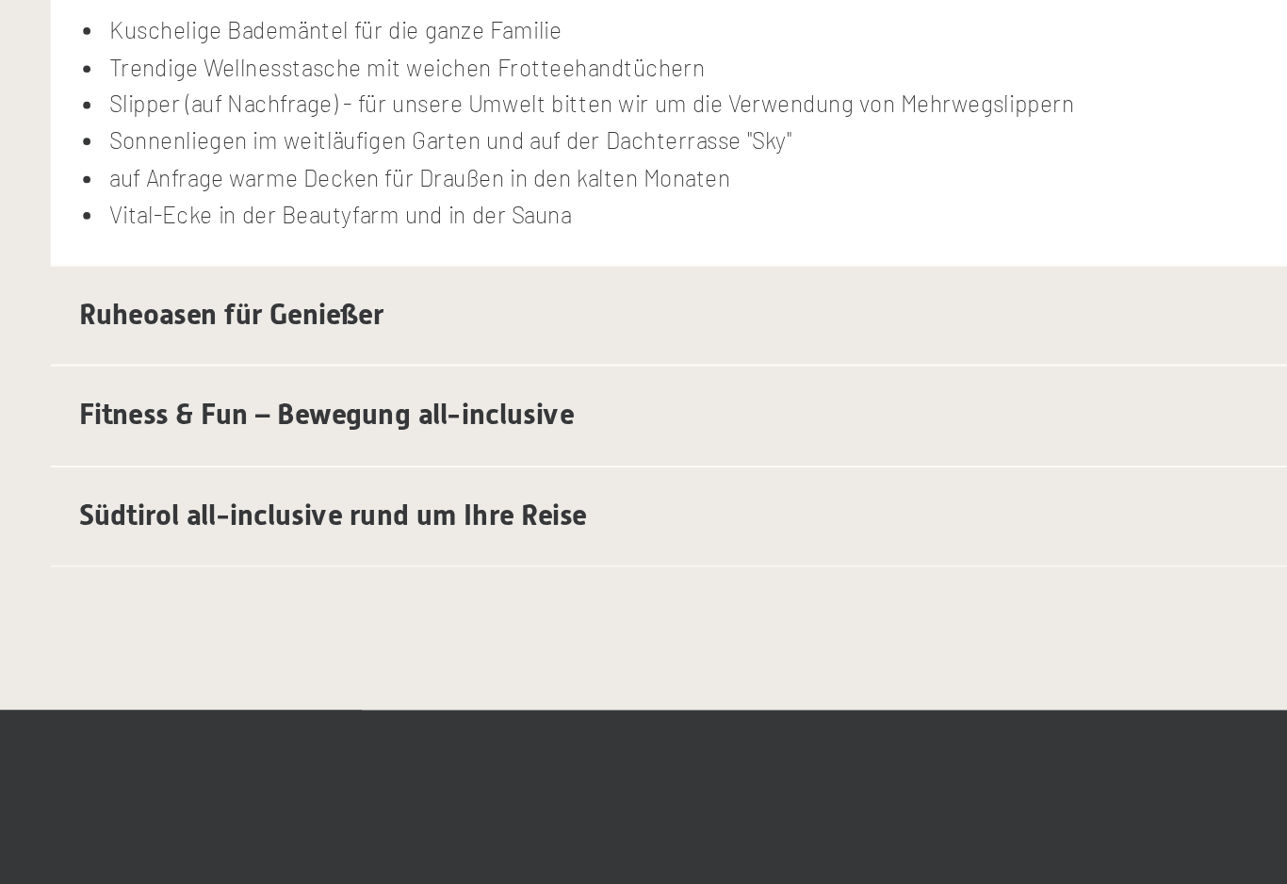
click at [282, 525] on span "Ruheoasen für Genießer" at bounding box center [361, 534] width 158 height 18
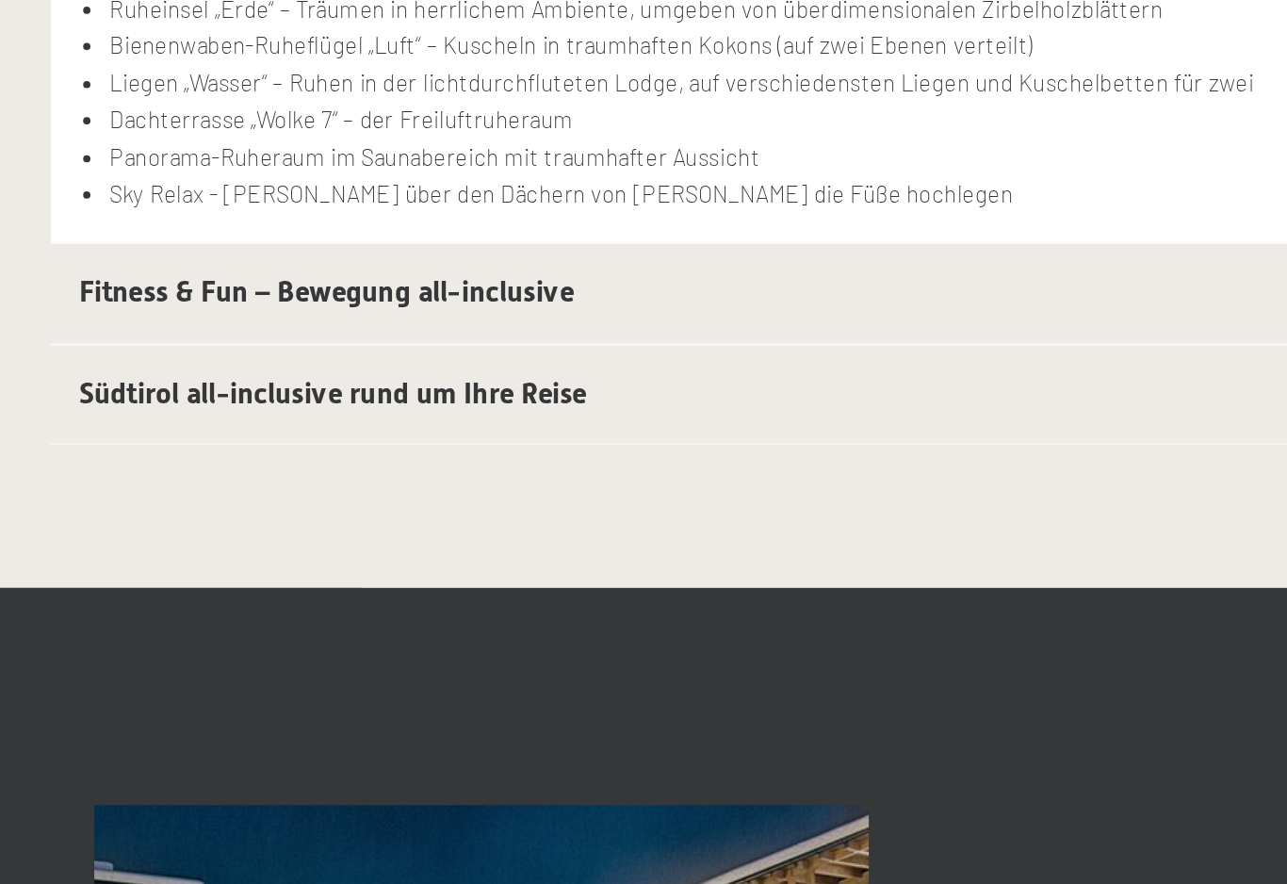
scroll to position [400, 0]
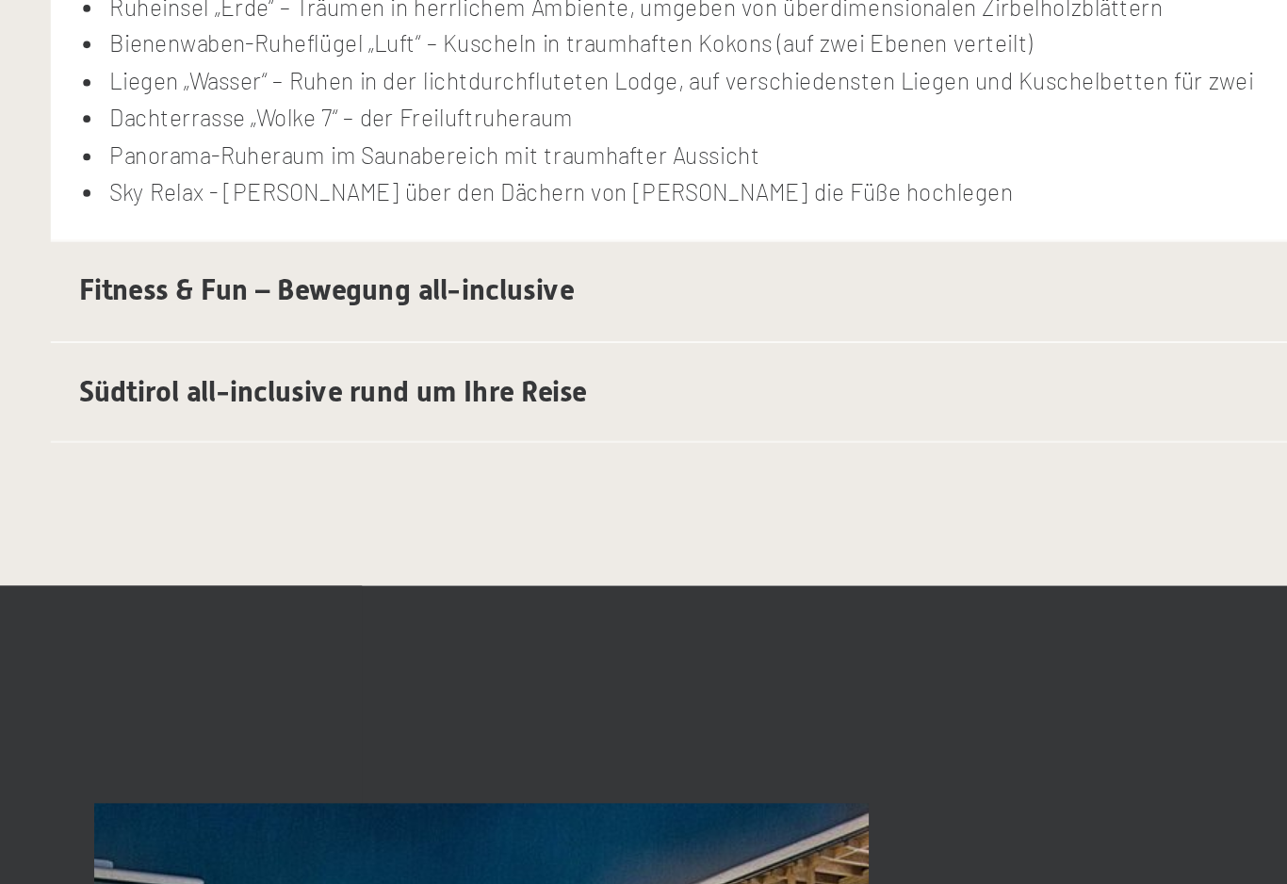
click at [282, 551] on span "Fitness & Fun – Bewegung all-inclusive" at bounding box center [410, 560] width 257 height 18
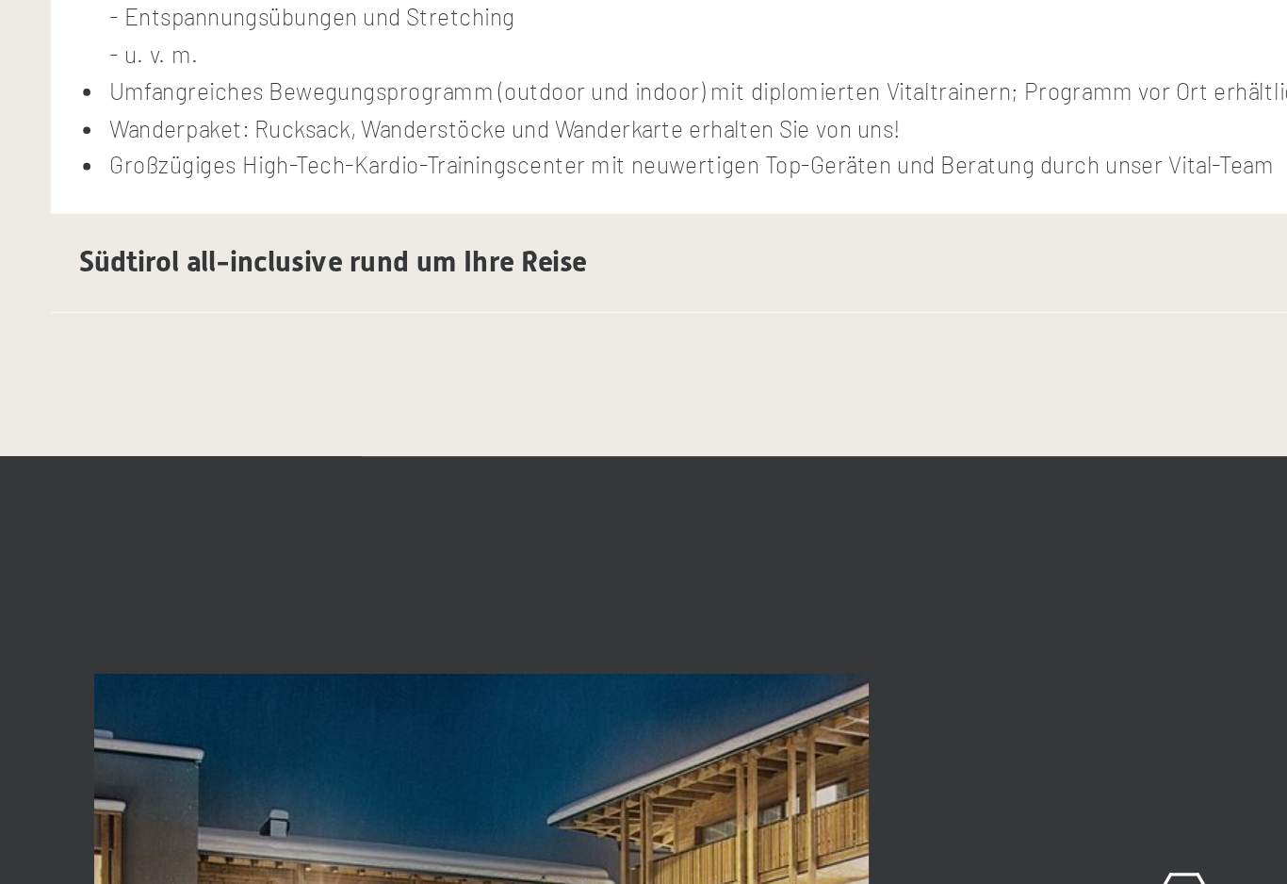
scroll to position [530, 0]
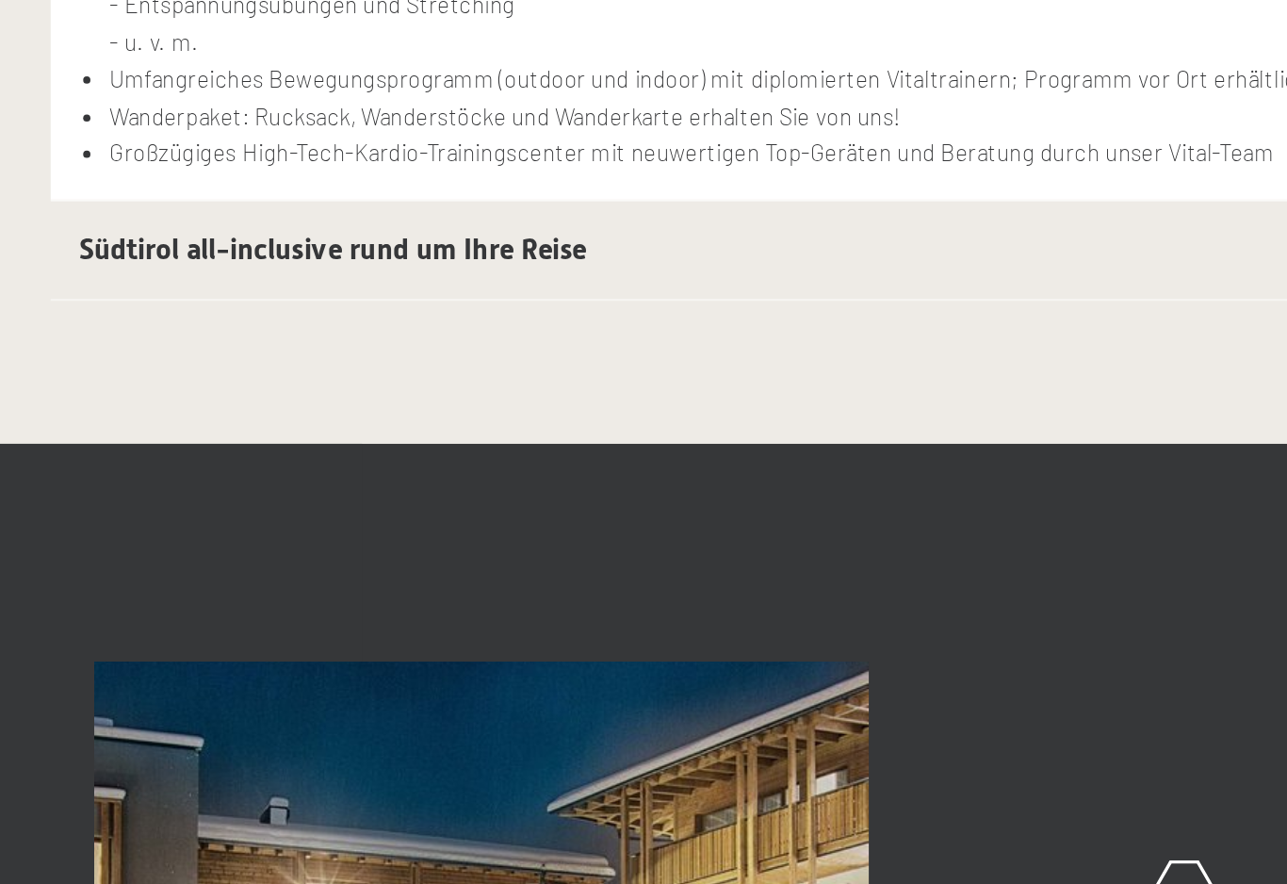
click at [282, 530] on span "Südtirol all-inclusive rund um Ihre Reise" at bounding box center [414, 539] width 264 height 18
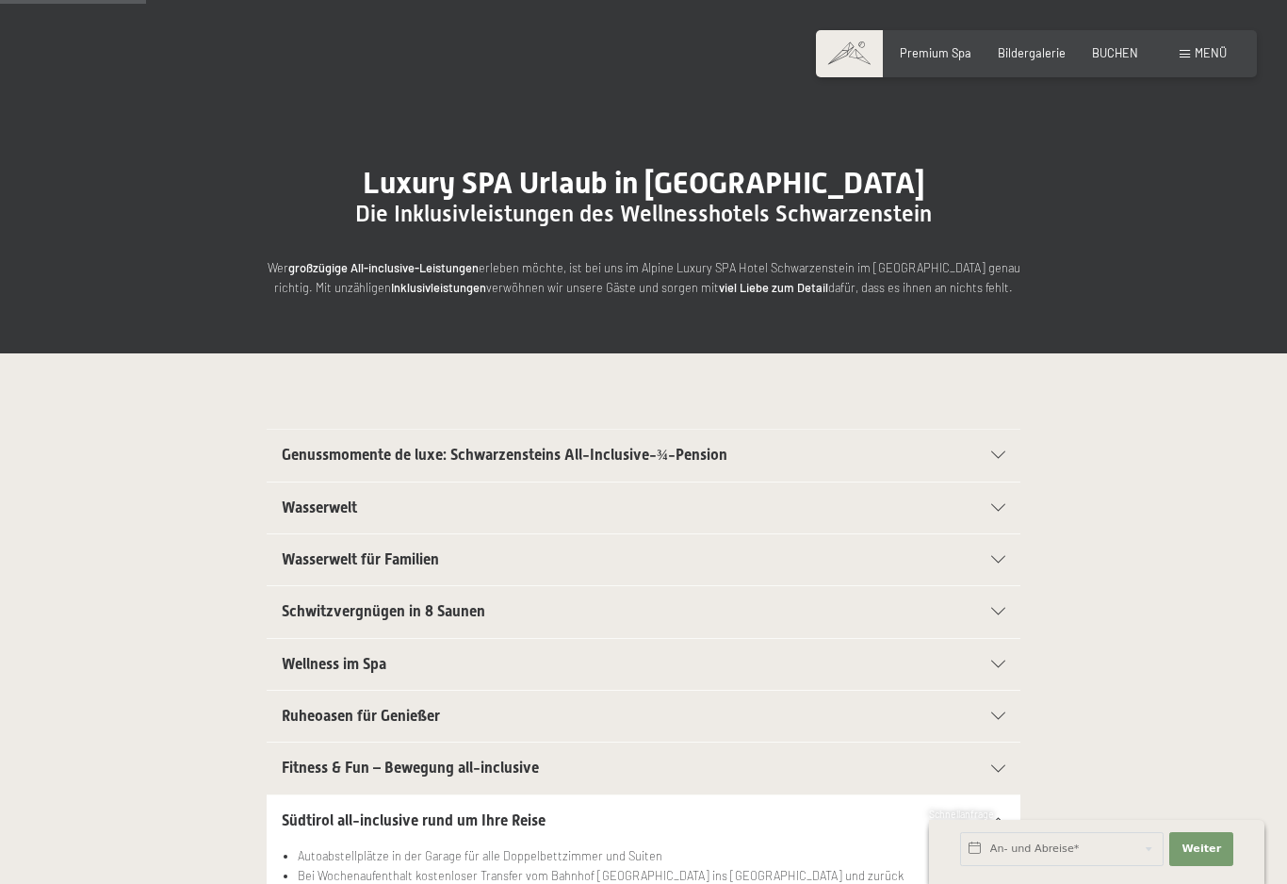
scroll to position [0, 0]
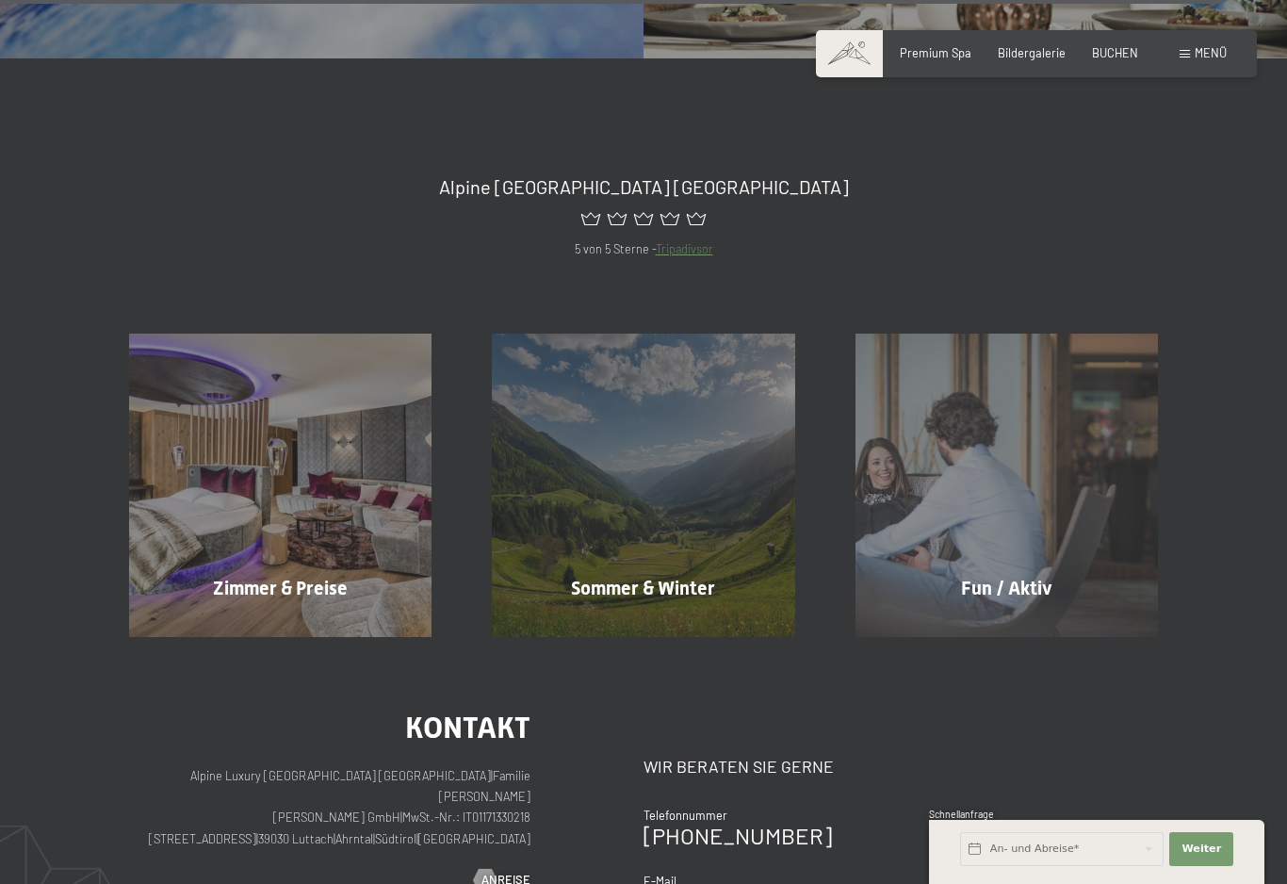
scroll to position [6841, 0]
